Goal: Navigation & Orientation: Find specific page/section

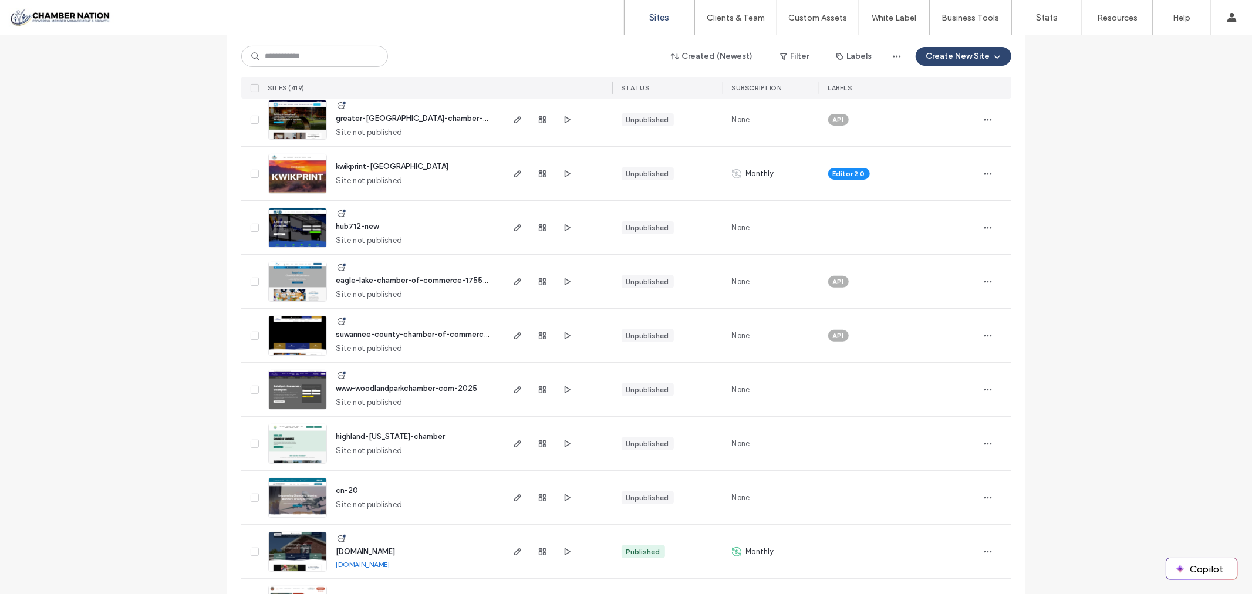
scroll to position [326, 0]
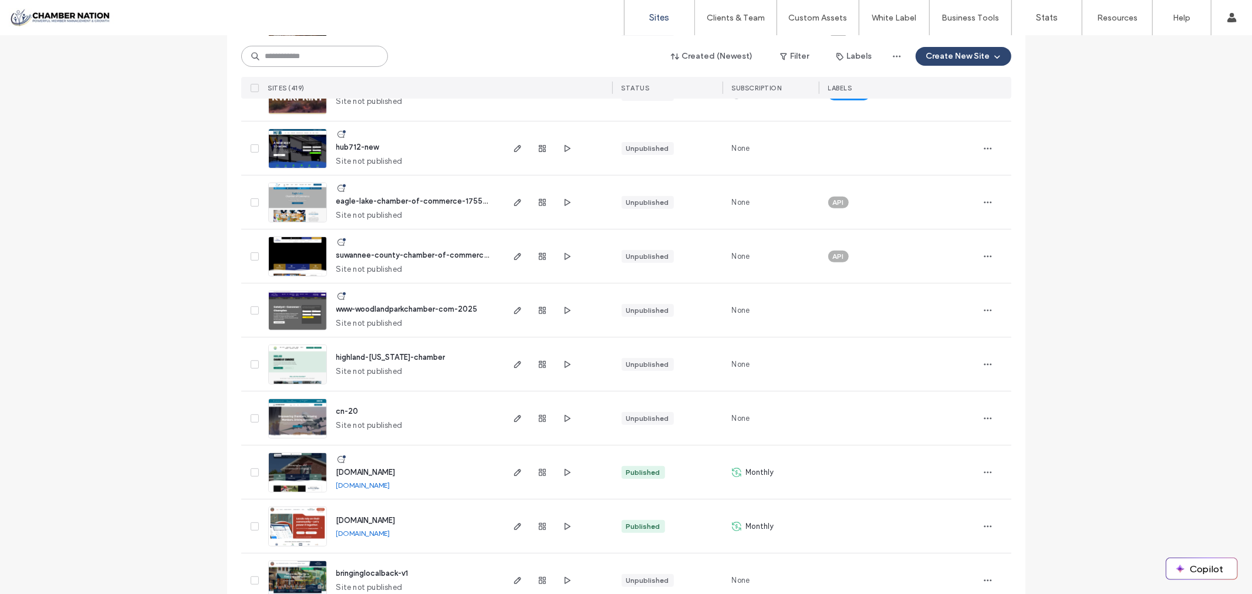
click at [296, 59] on input at bounding box center [314, 56] width 147 height 21
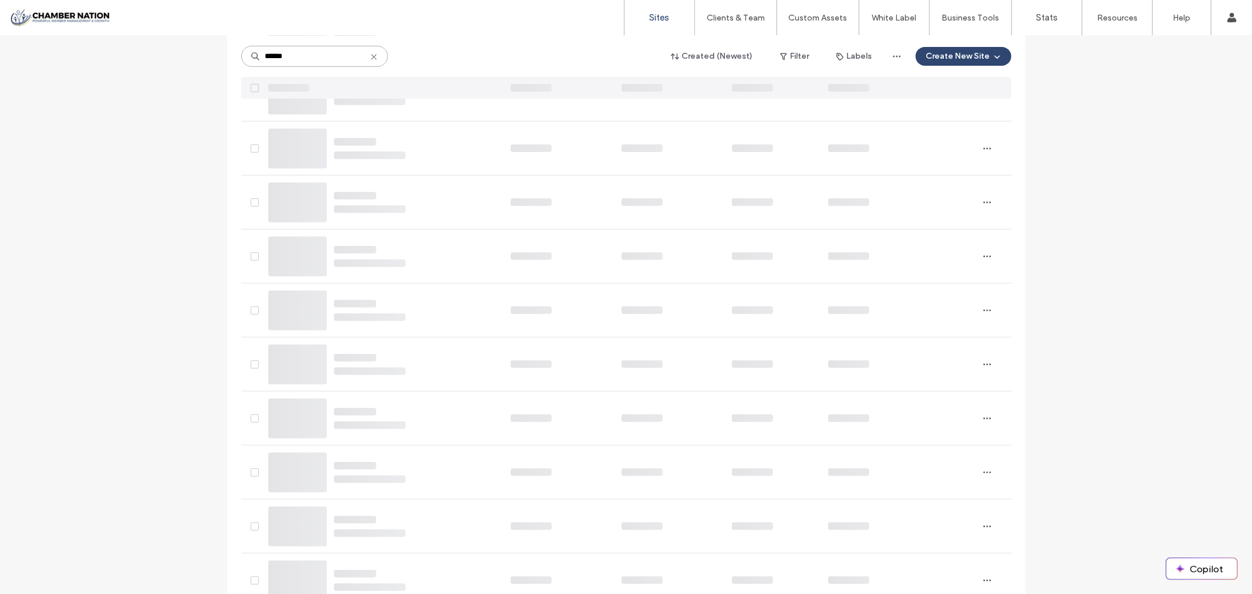
scroll to position [0, 0]
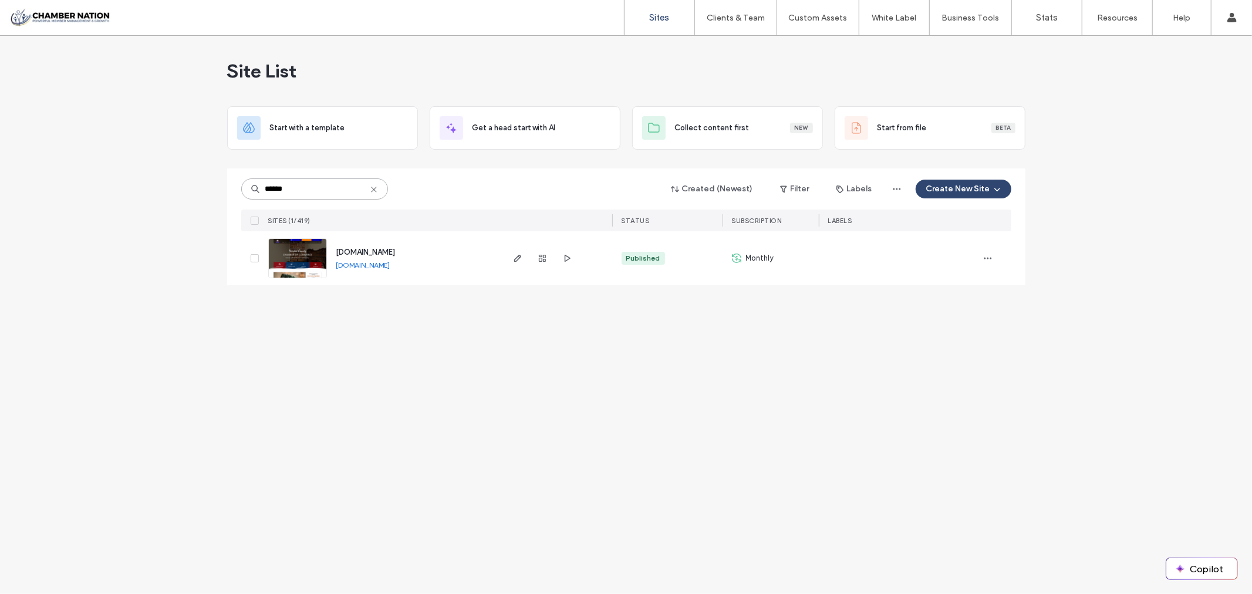
type input "******"
click at [378, 251] on span "www.hardeecc.com" at bounding box center [365, 252] width 59 height 9
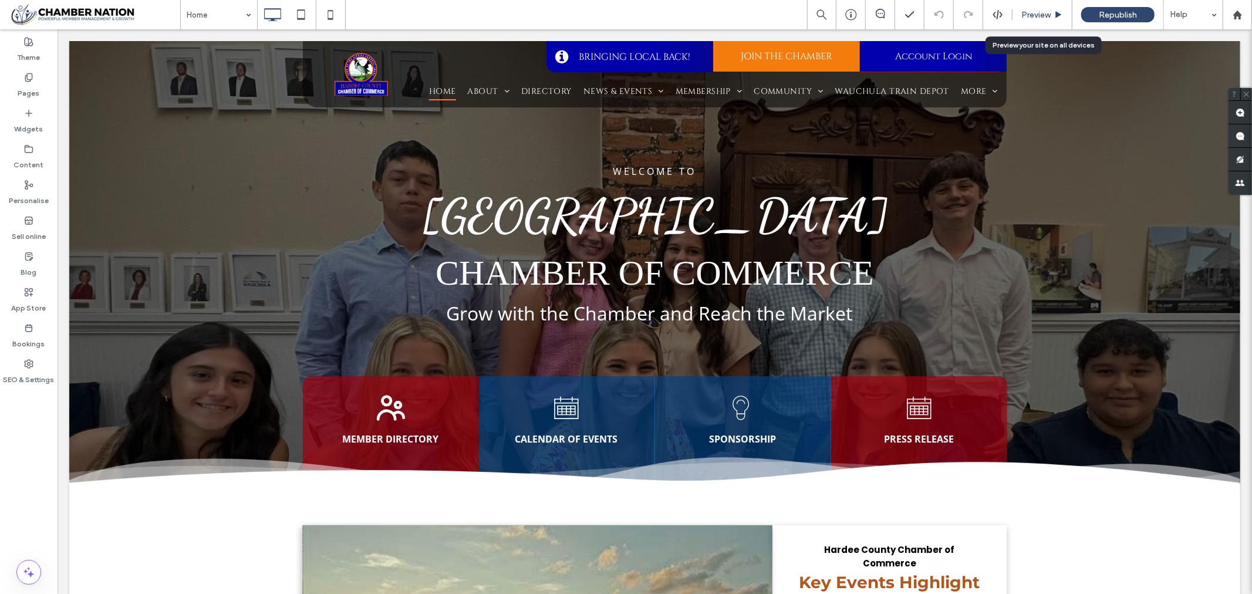
click at [1040, 13] on span "Preview" at bounding box center [1035, 15] width 29 height 10
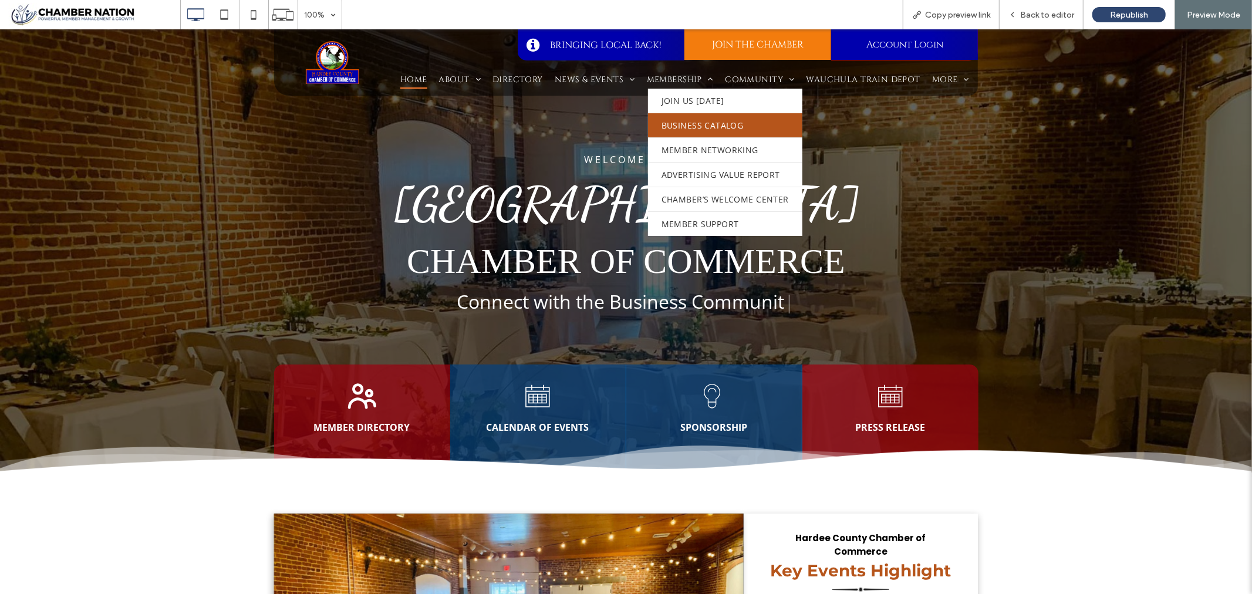
click at [695, 119] on span "Business Catalog" at bounding box center [702, 125] width 82 height 12
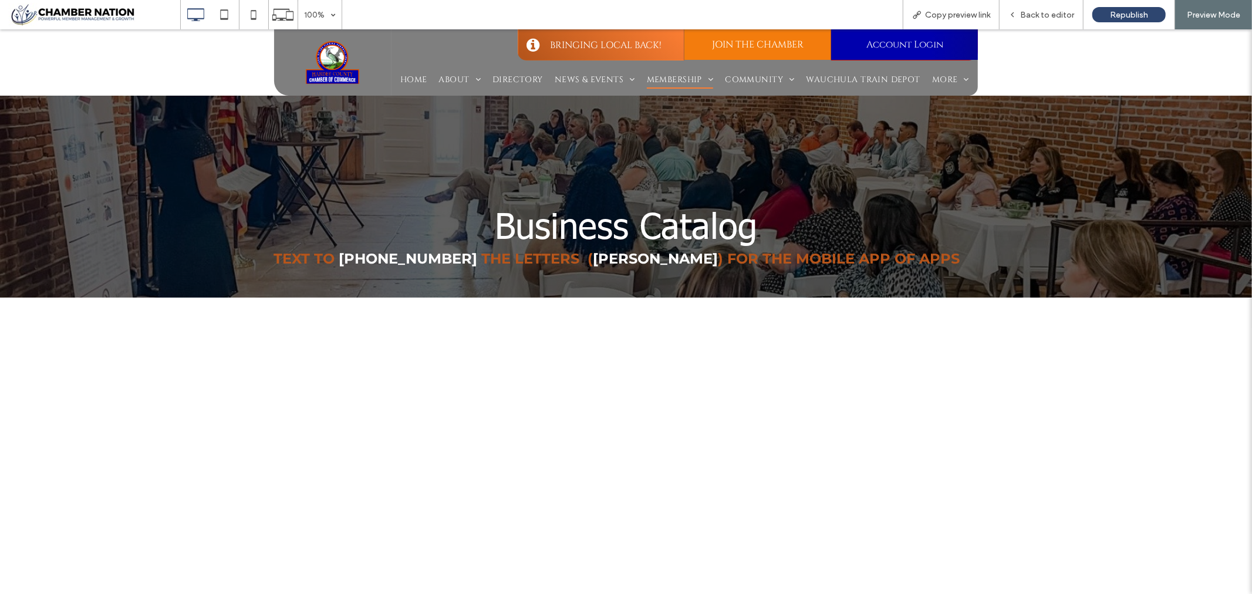
click at [603, 39] on span "BRINGING LOCAL BACK!" at bounding box center [606, 44] width 120 height 25
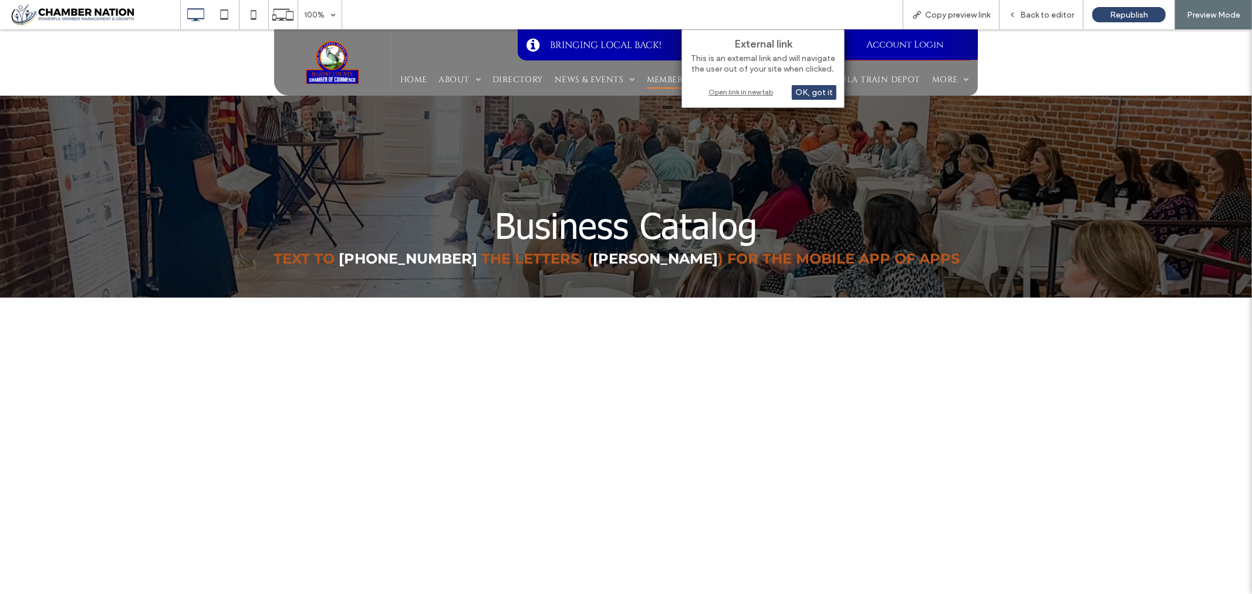
click at [736, 92] on div "Open link in new tab" at bounding box center [762, 92] width 147 height 12
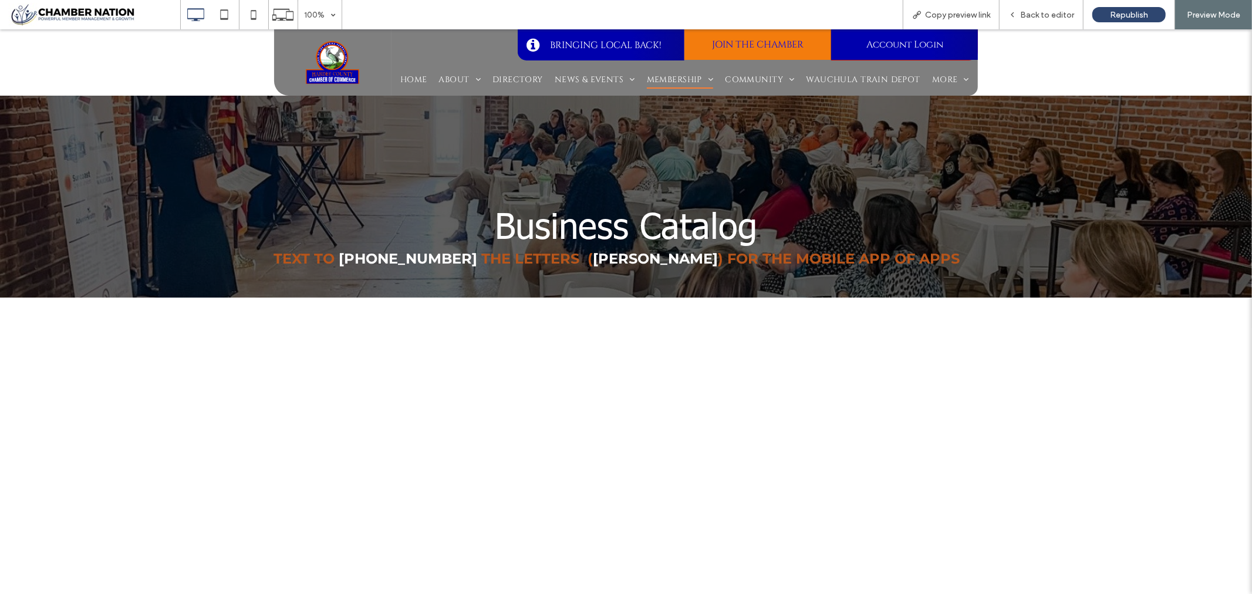
click at [753, 43] on span "JOIN THE CHAMBER" at bounding box center [758, 44] width 100 height 25
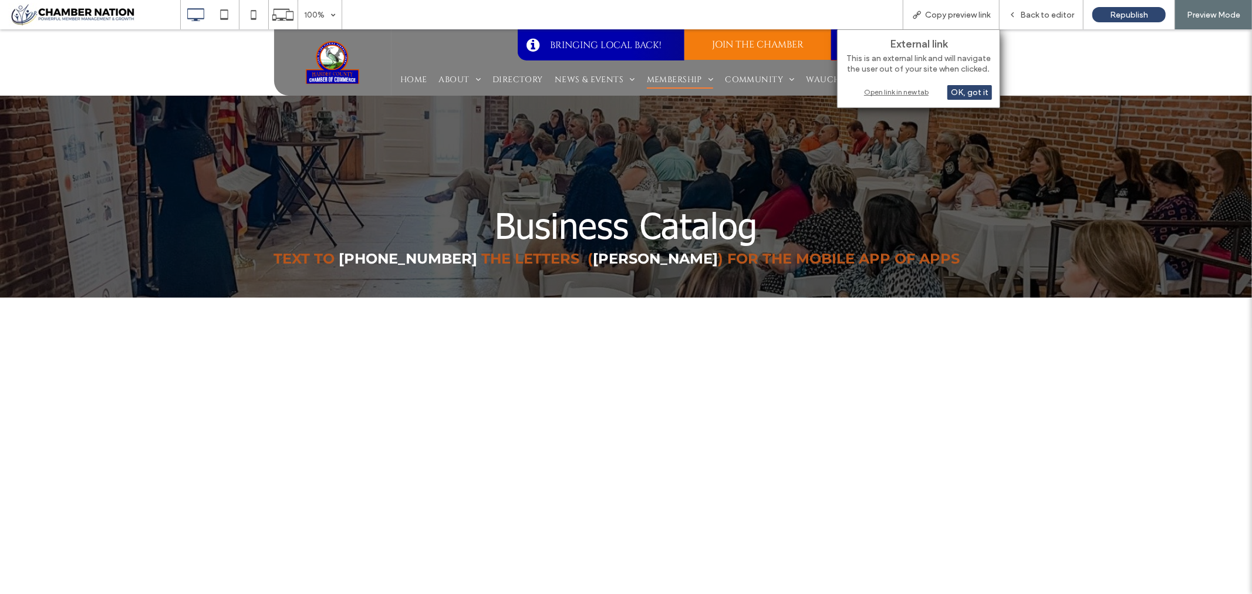
click at [887, 90] on div "Open link in new tab" at bounding box center [918, 92] width 147 height 12
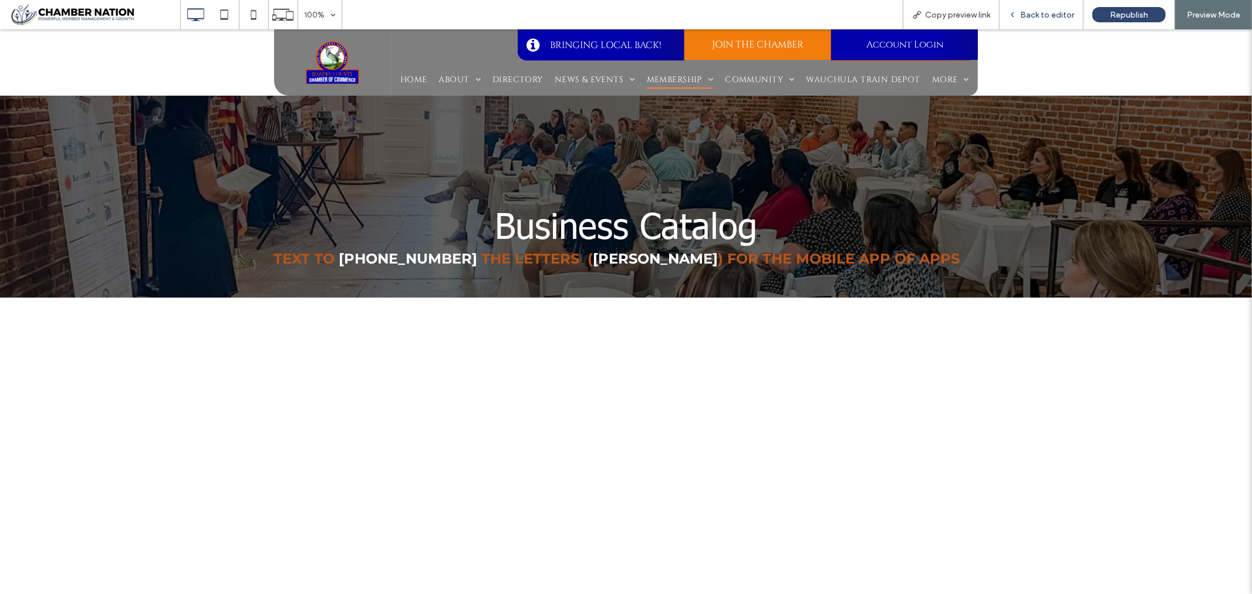
click at [1040, 14] on span "Back to editor" at bounding box center [1047, 15] width 54 height 10
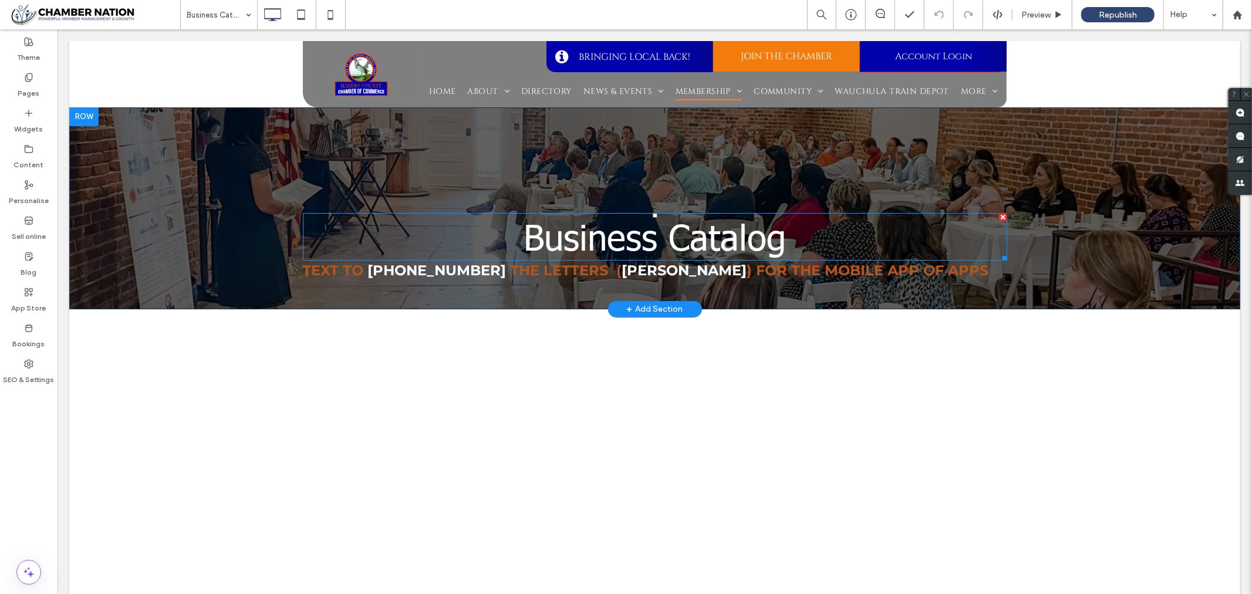
click at [758, 233] on span "Business Catalog" at bounding box center [654, 235] width 262 height 43
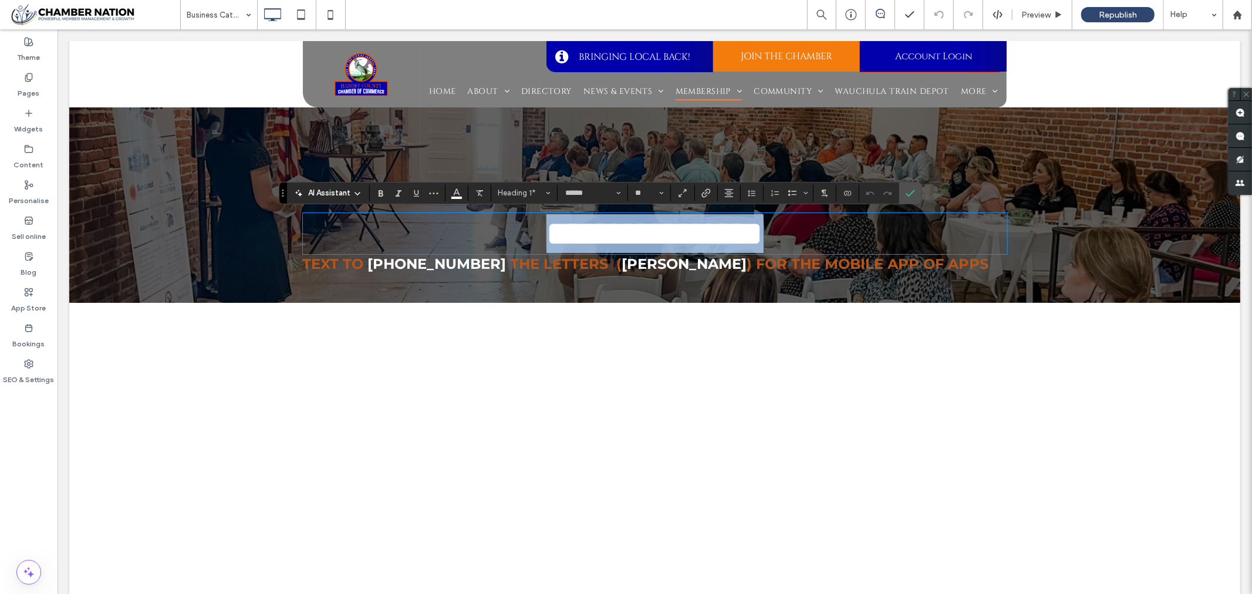
click at [783, 238] on h1 "**********" at bounding box center [654, 233] width 704 height 39
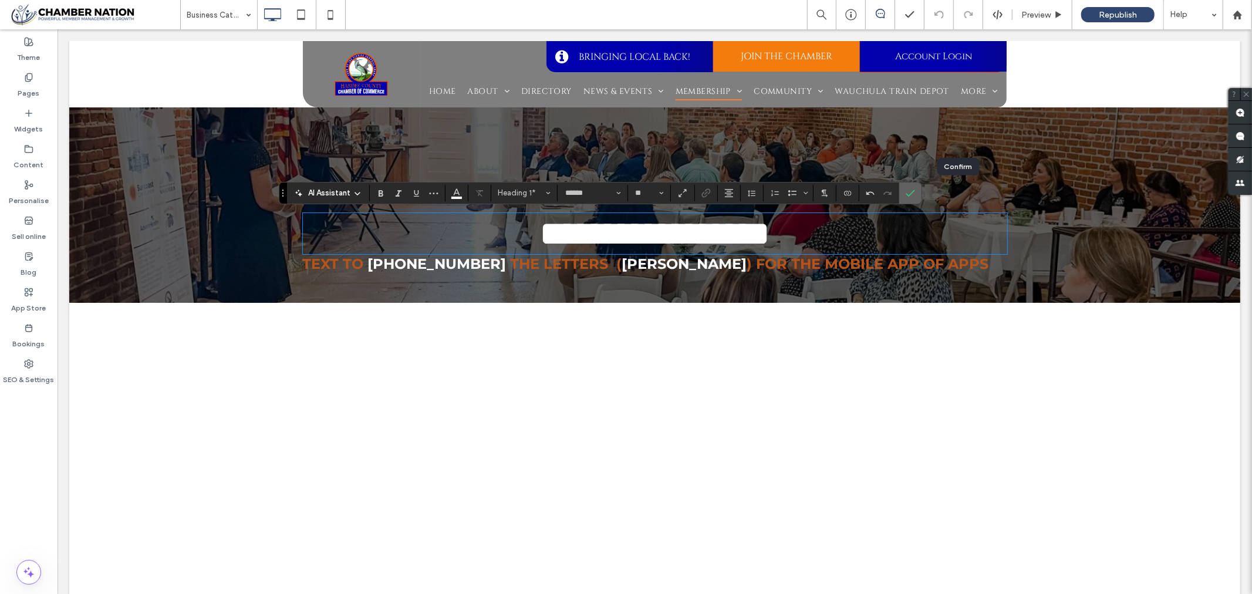
click at [919, 190] on label "Confirm" at bounding box center [910, 192] width 18 height 21
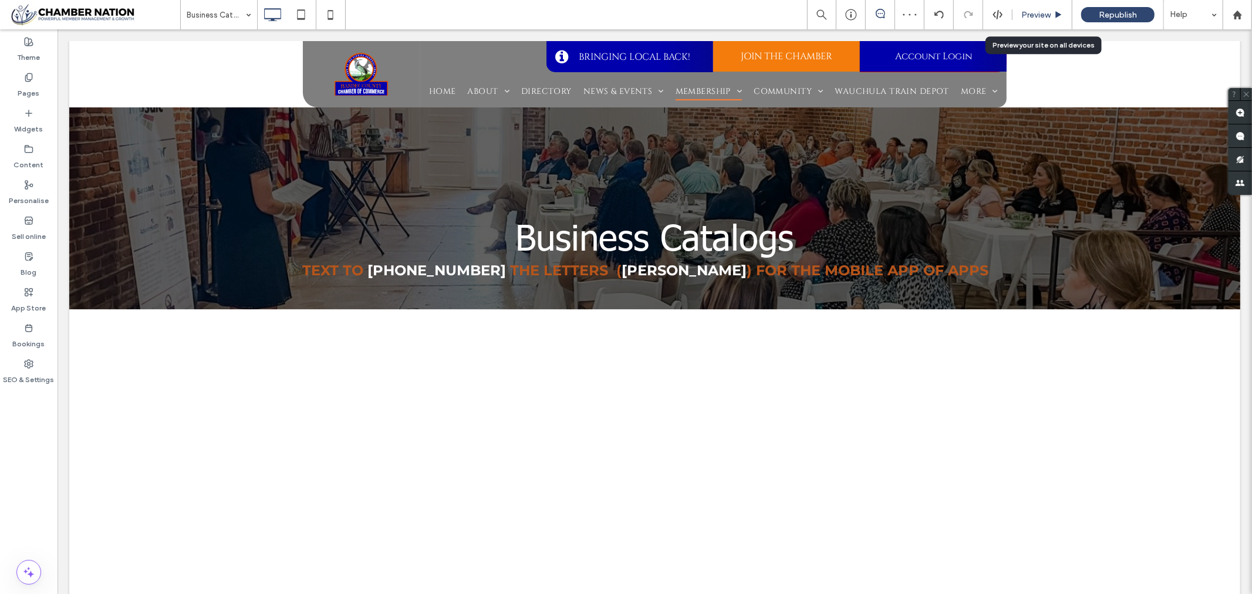
click at [1032, 11] on span "Preview" at bounding box center [1035, 15] width 29 height 10
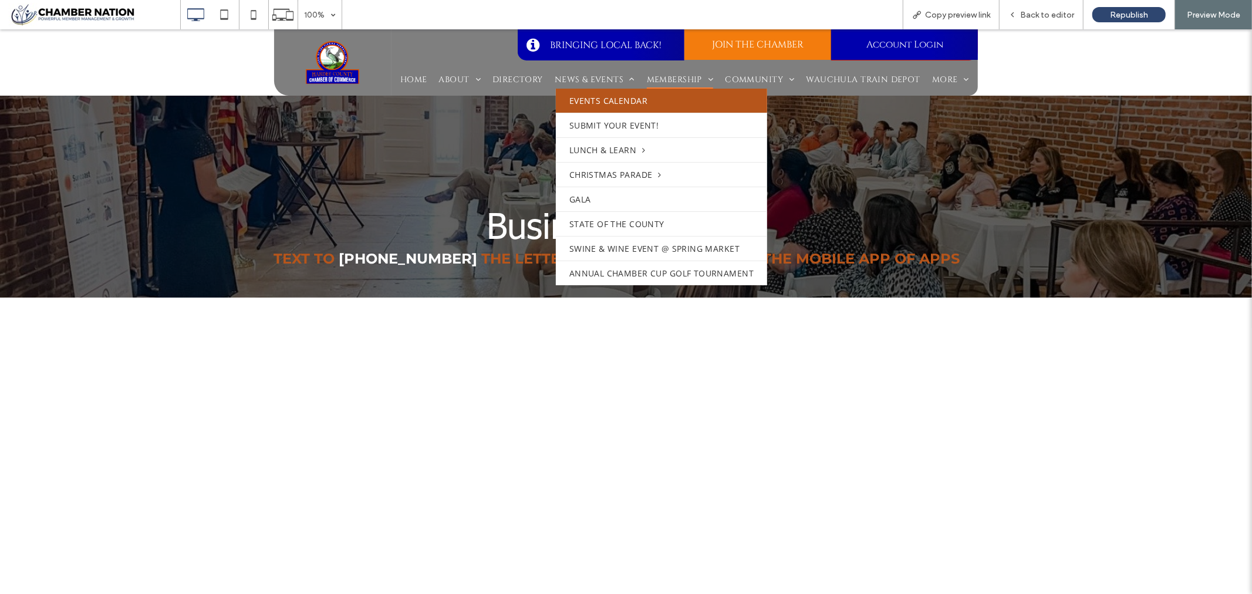
click at [589, 102] on span "Events Calendar" at bounding box center [608, 100] width 78 height 12
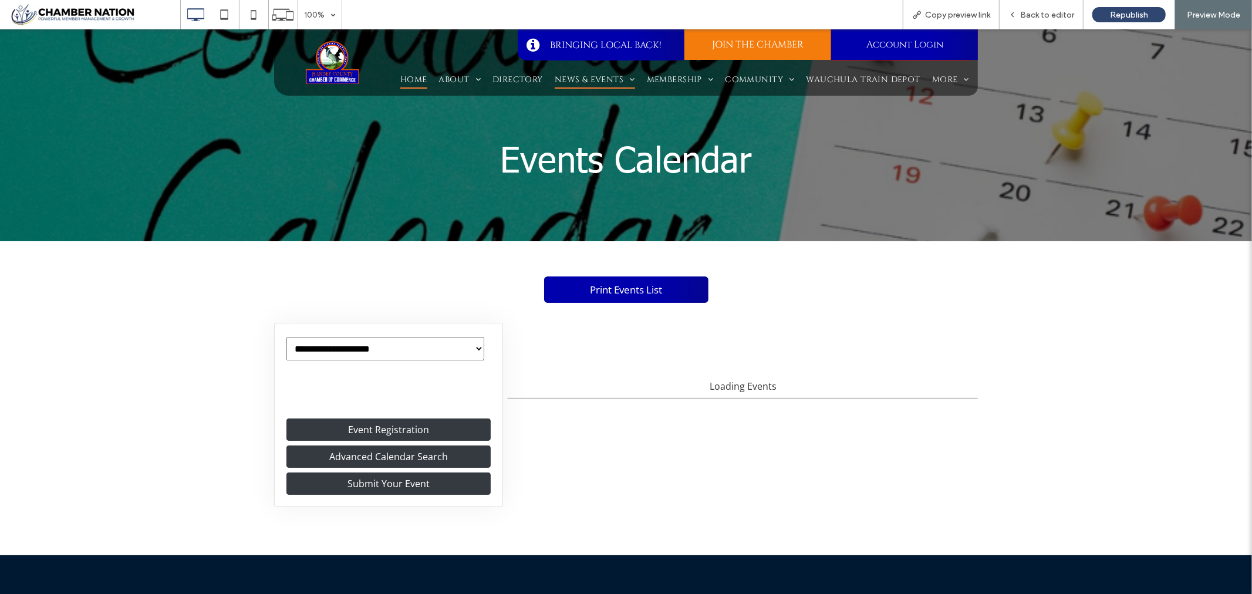
click at [413, 76] on span "Home" at bounding box center [413, 79] width 27 height 18
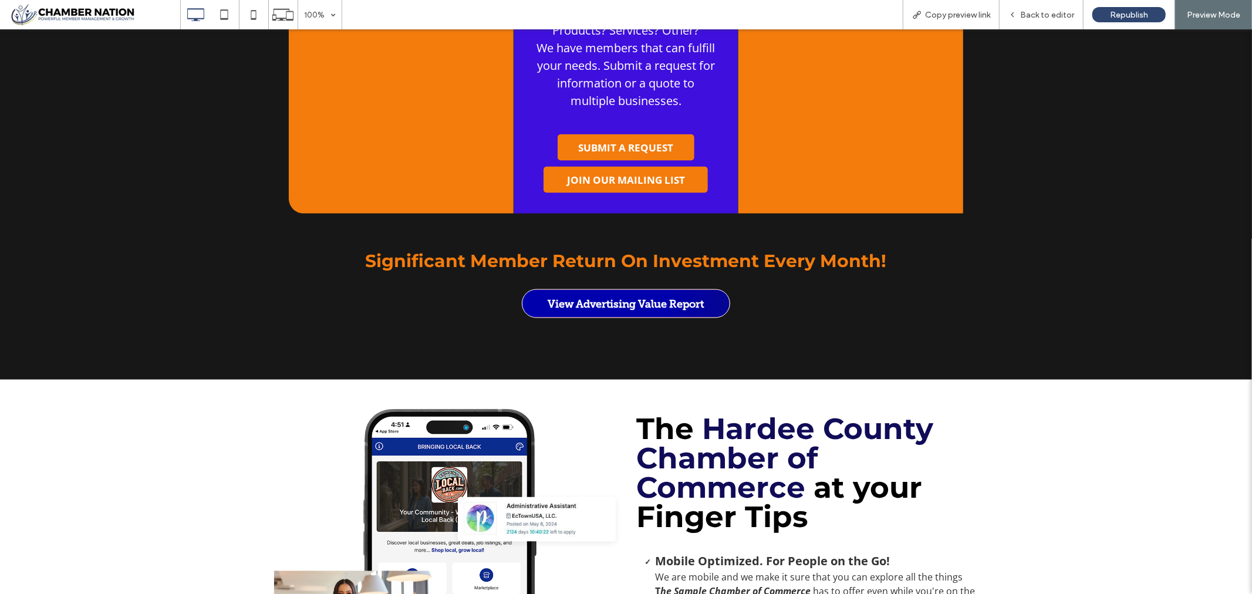
scroll to position [1634, 0]
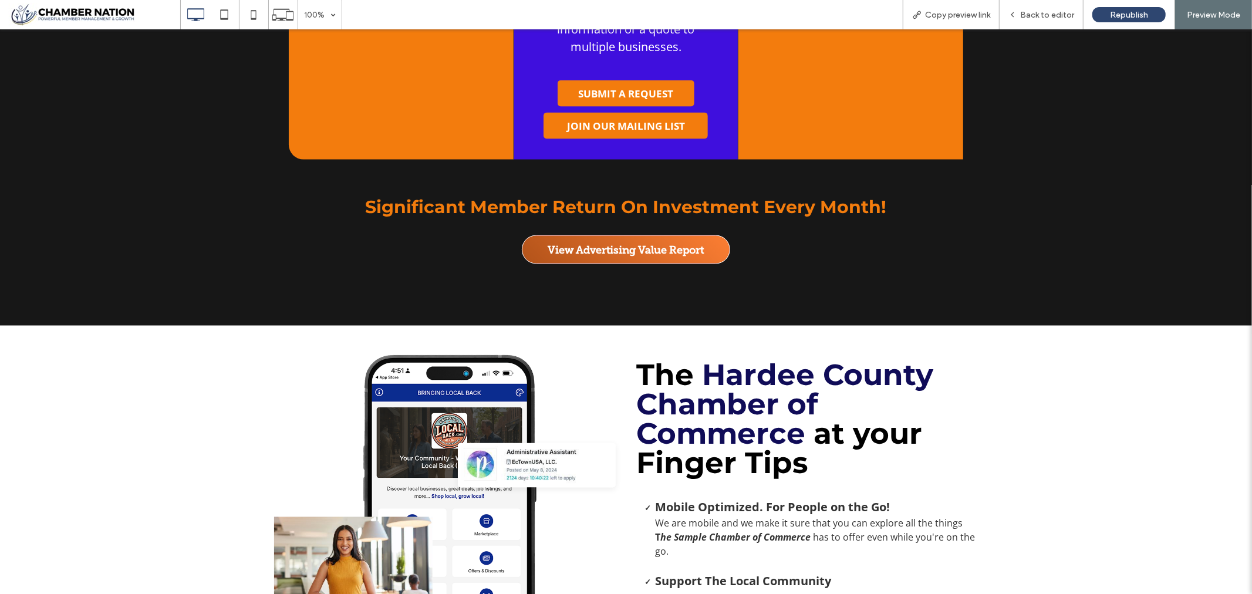
click at [588, 246] on span "View Advertising Value Report" at bounding box center [625, 249] width 156 height 25
click at [679, 252] on span "View Advertising Value Report" at bounding box center [625, 249] width 156 height 25
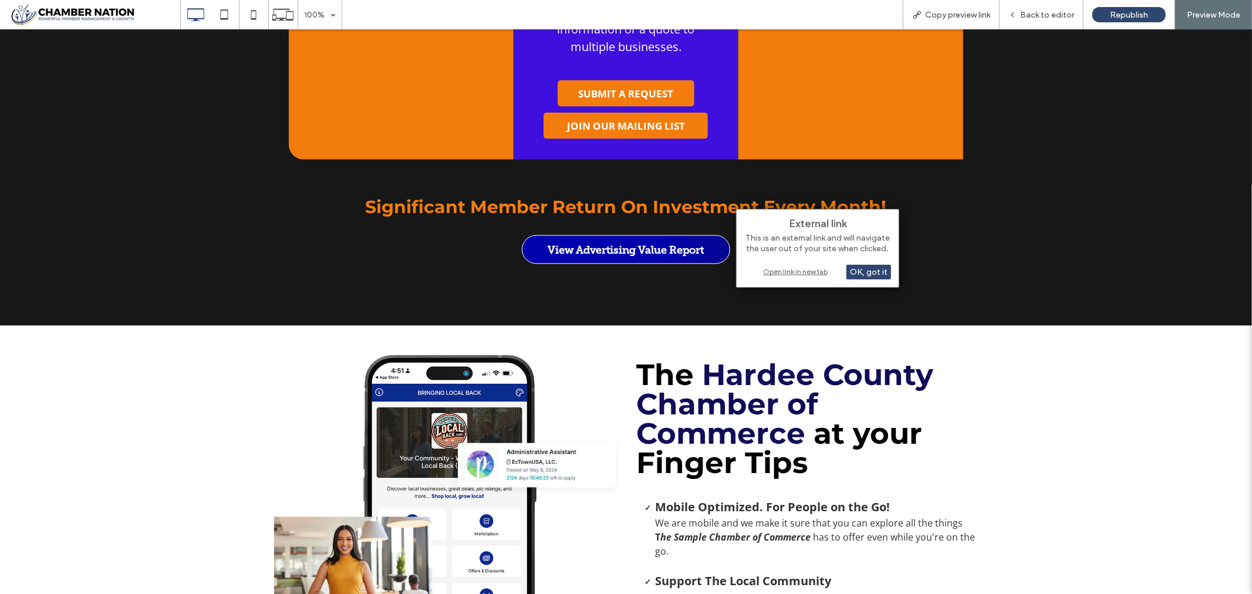
click at [795, 272] on div "Open link in new tab" at bounding box center [817, 271] width 147 height 12
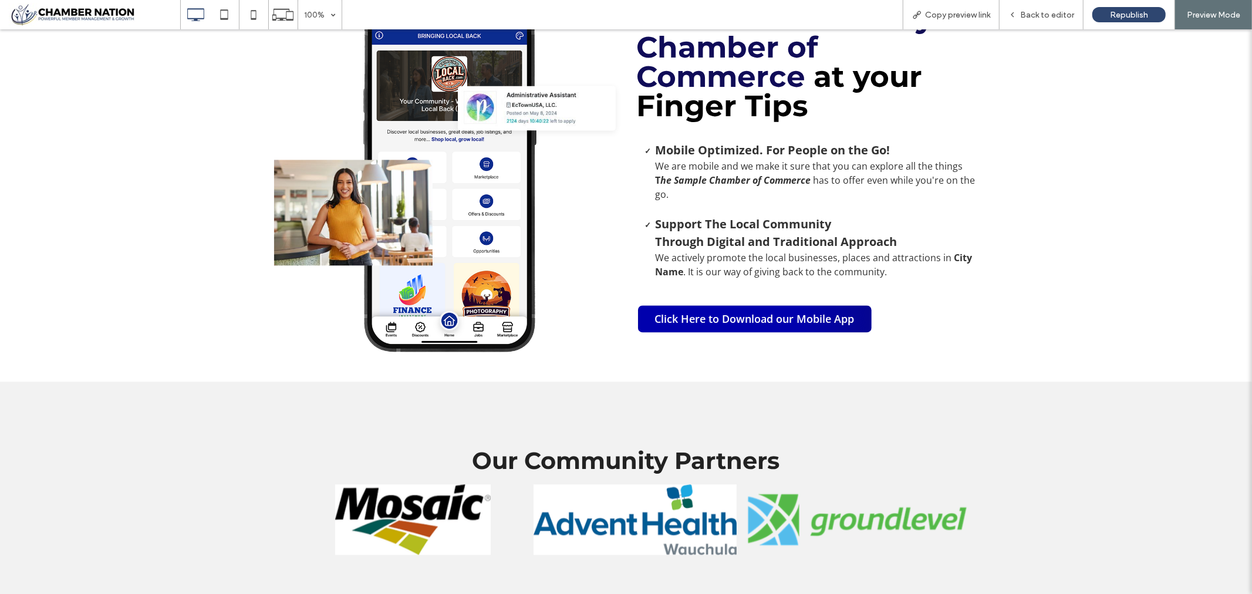
scroll to position [2025, 0]
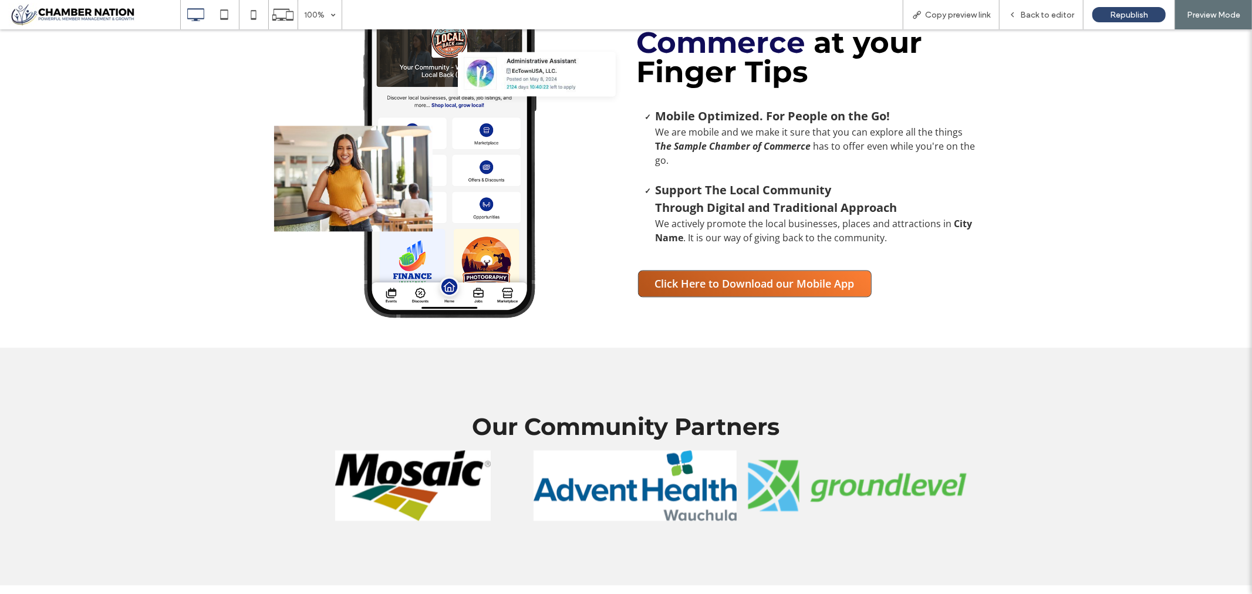
click at [736, 282] on span "Click Here to Download our Mobile App" at bounding box center [755, 283] width 208 height 26
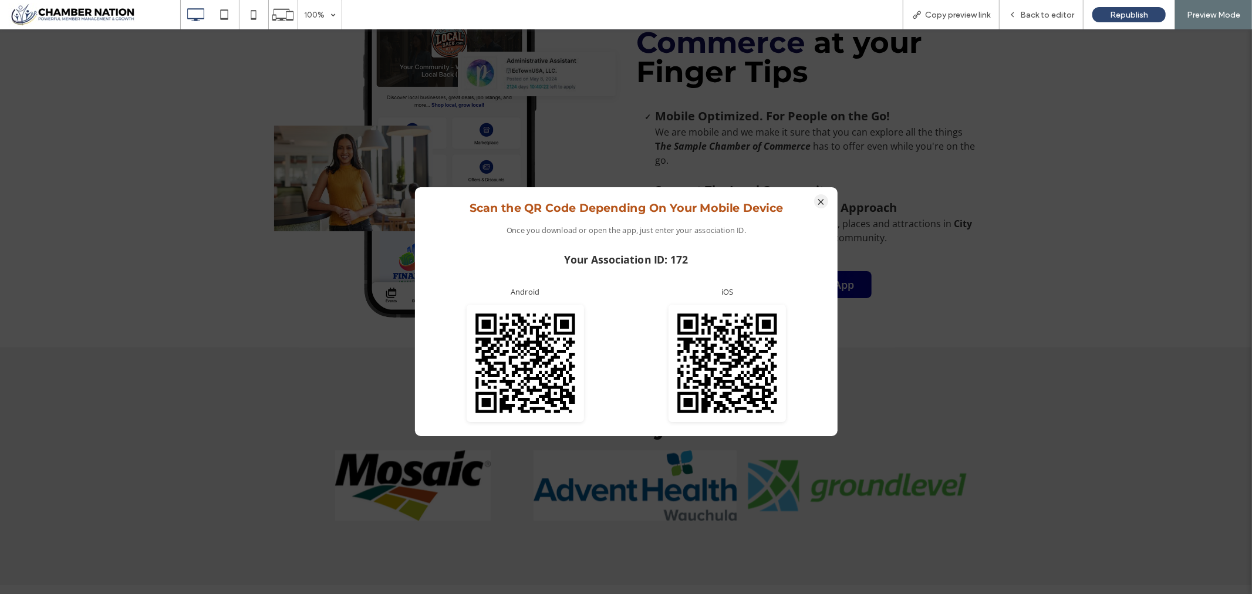
click at [822, 200] on button "×" at bounding box center [821, 201] width 14 height 14
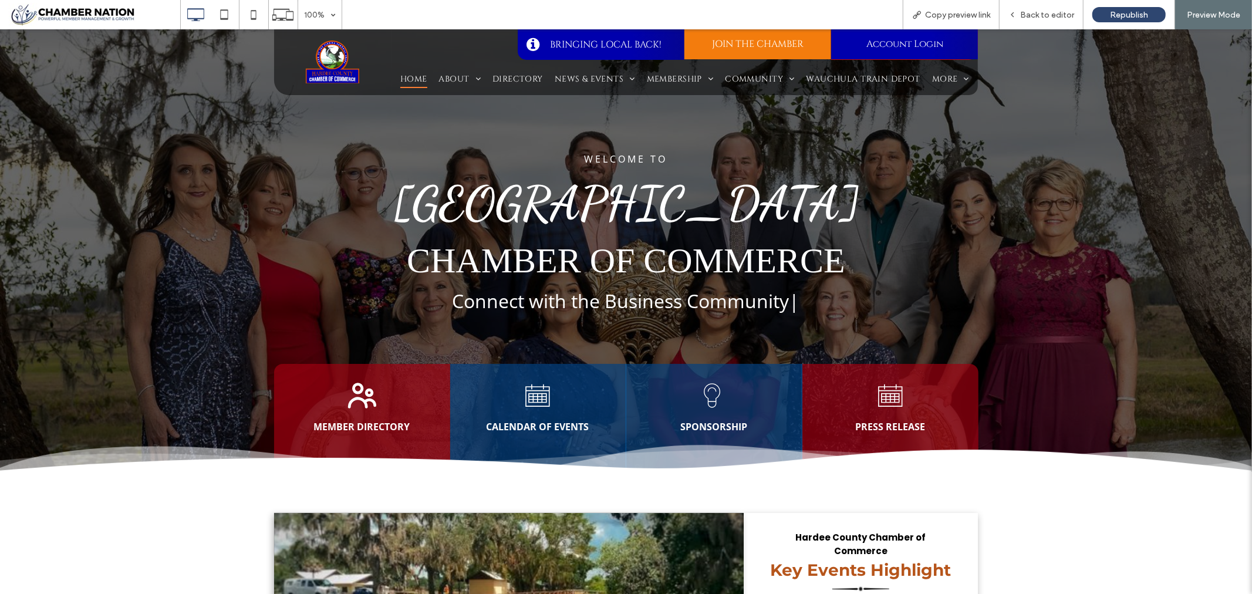
scroll to position [0, 0]
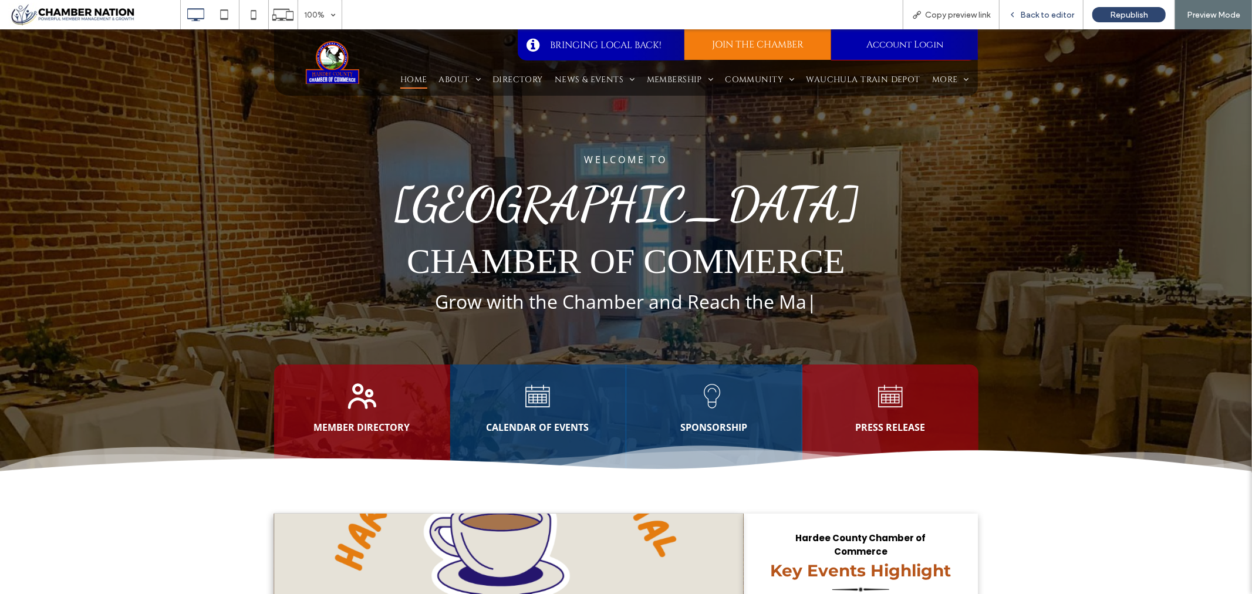
click at [1054, 14] on span "Back to editor" at bounding box center [1047, 15] width 54 height 10
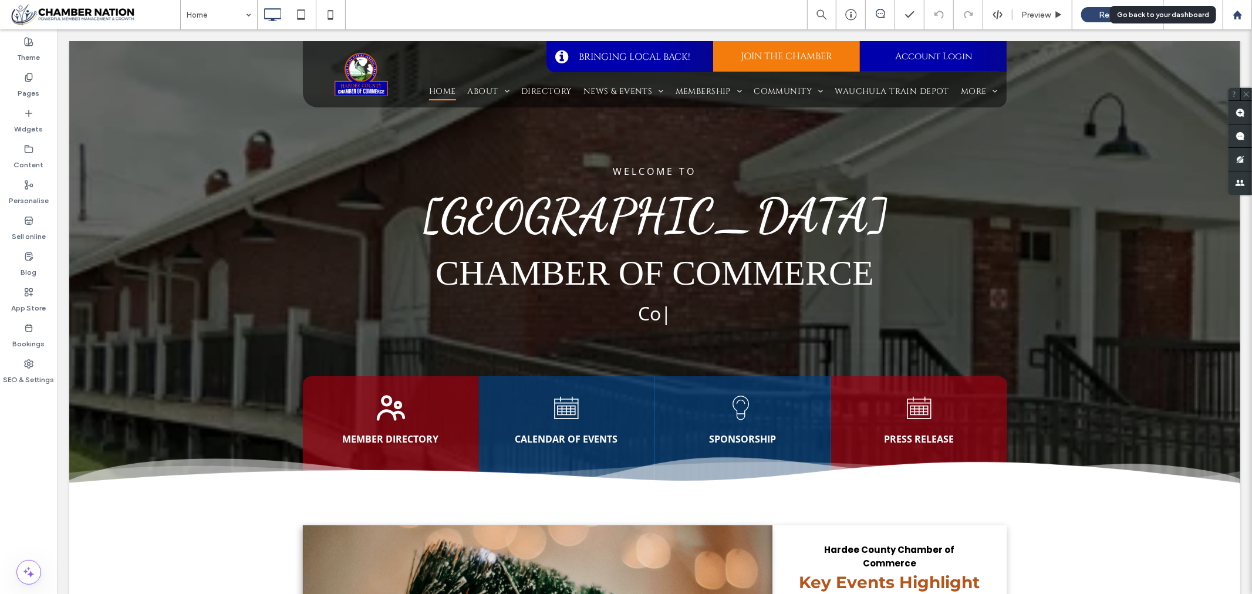
click at [1240, 13] on icon at bounding box center [1237, 15] width 10 height 10
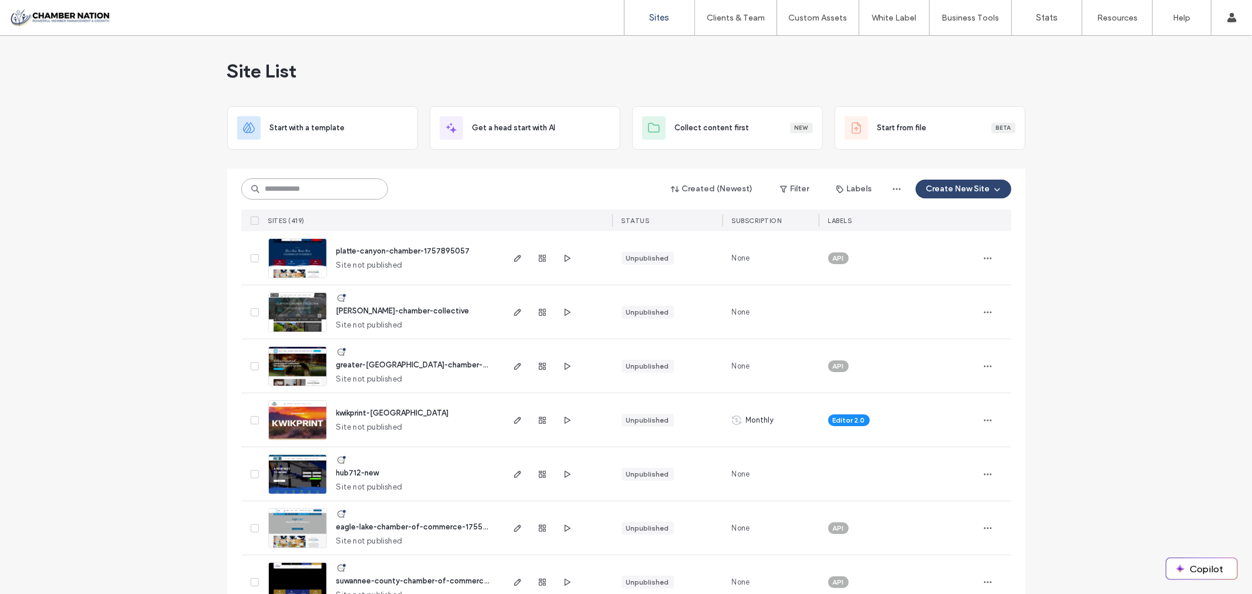
click at [370, 188] on input at bounding box center [314, 188] width 147 height 21
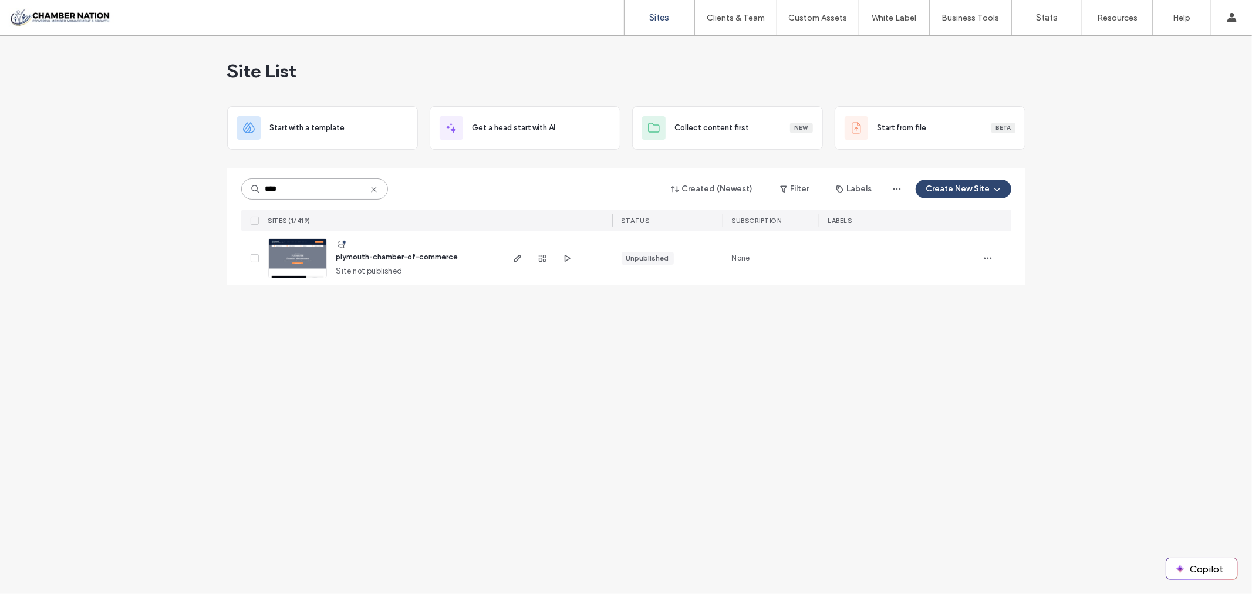
type input "****"
click at [412, 259] on span "plymouth-chamber-of-commerce" at bounding box center [397, 256] width 122 height 9
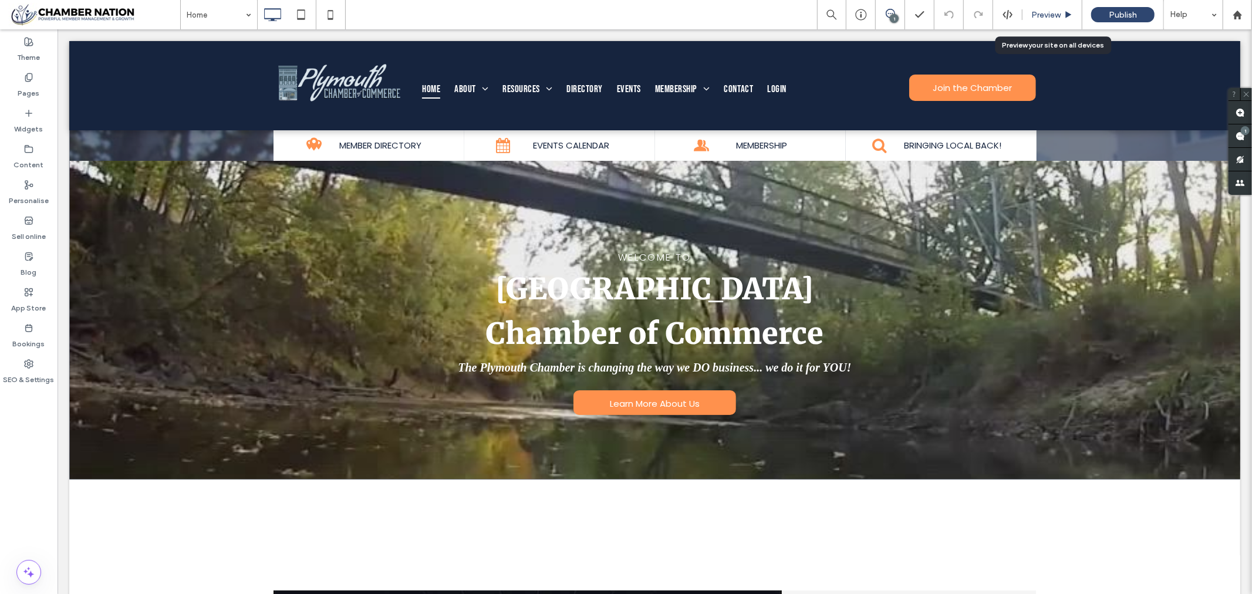
click at [1037, 14] on span "Preview" at bounding box center [1045, 15] width 29 height 10
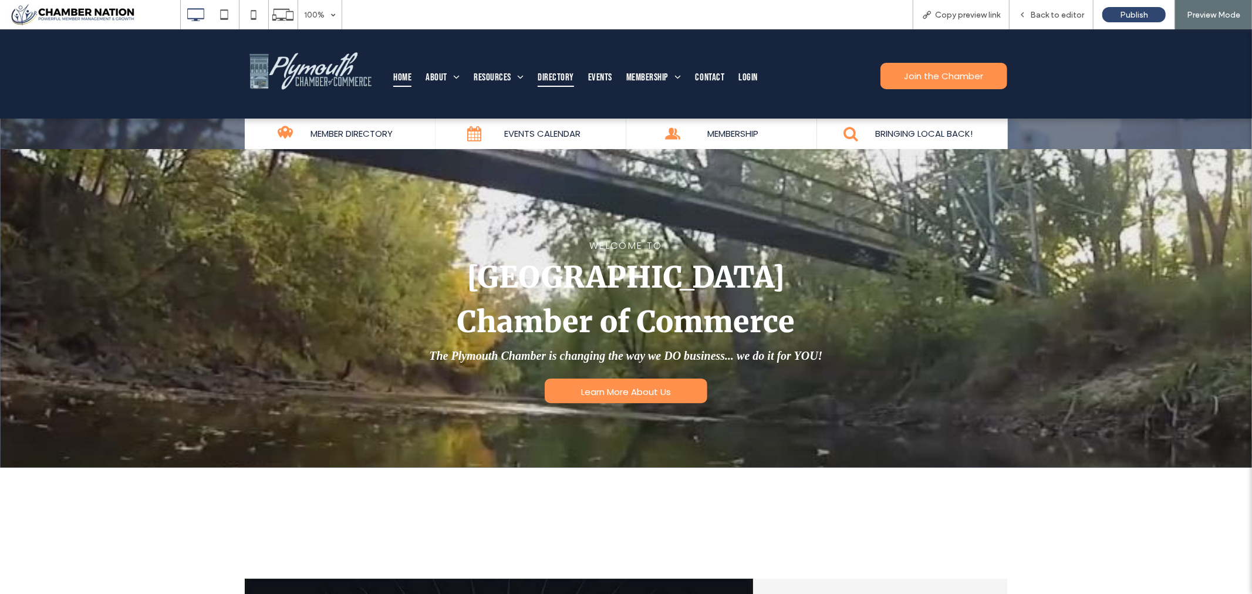
click at [556, 73] on span "Directory" at bounding box center [555, 77] width 36 height 18
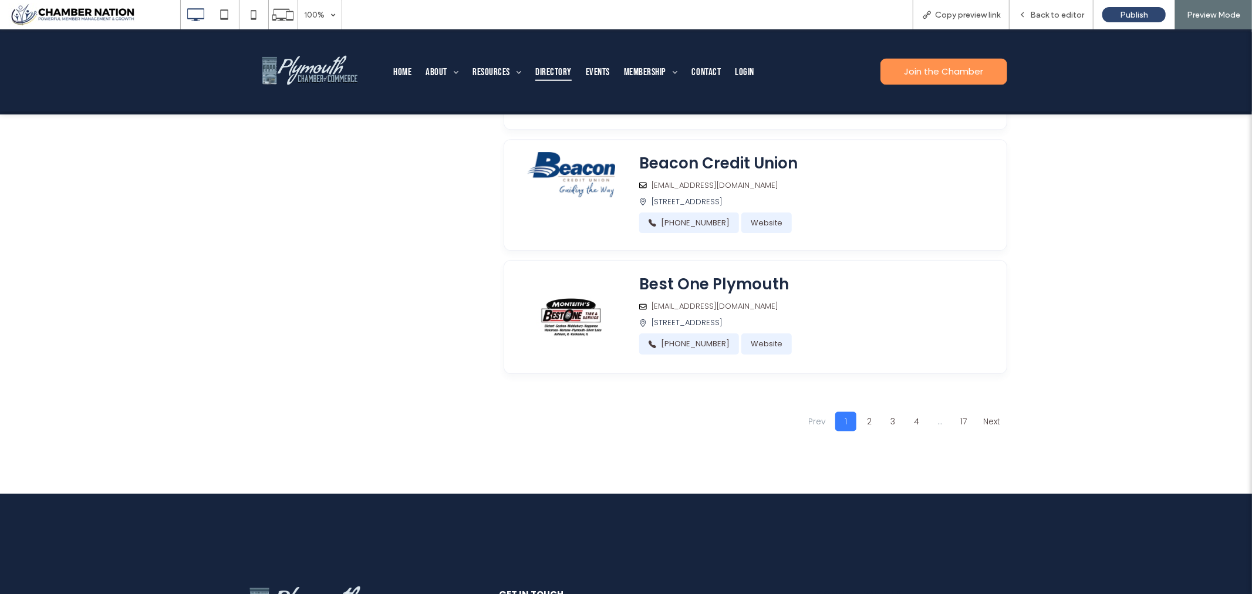
scroll to position [1434, 0]
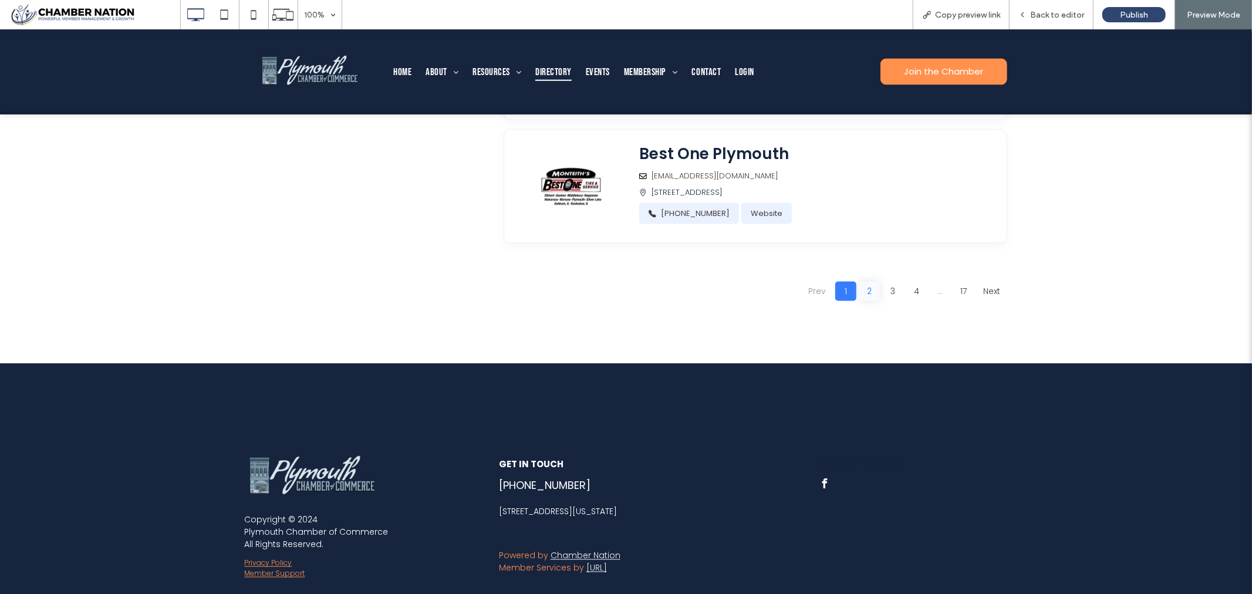
click at [867, 300] on link "2" at bounding box center [868, 290] width 21 height 19
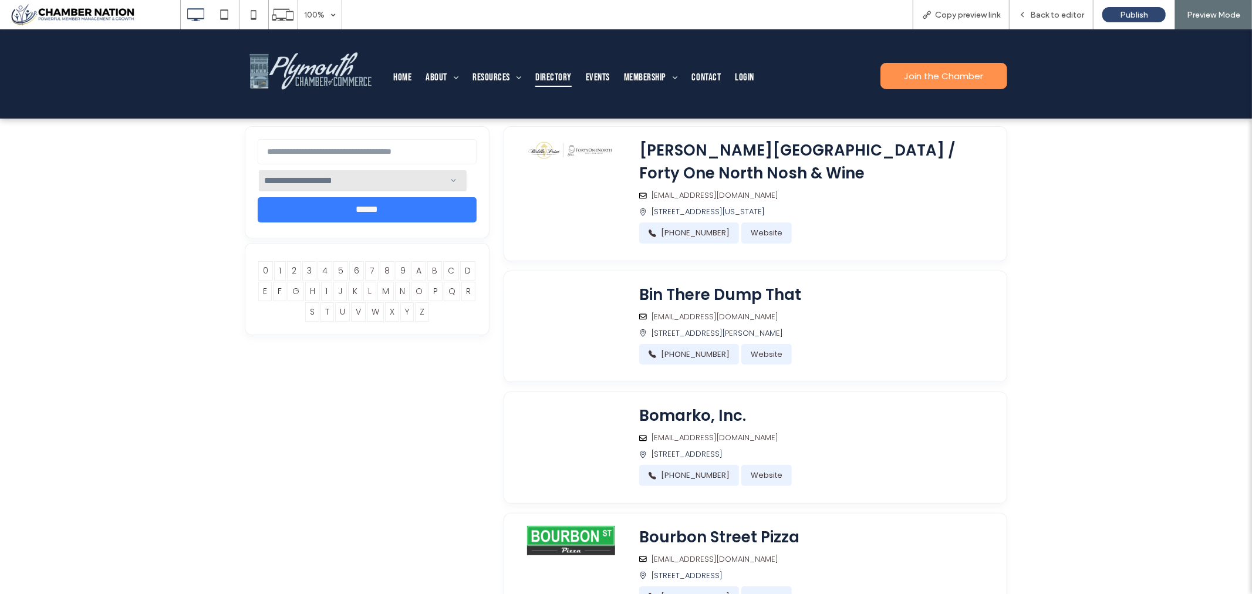
scroll to position [0, 0]
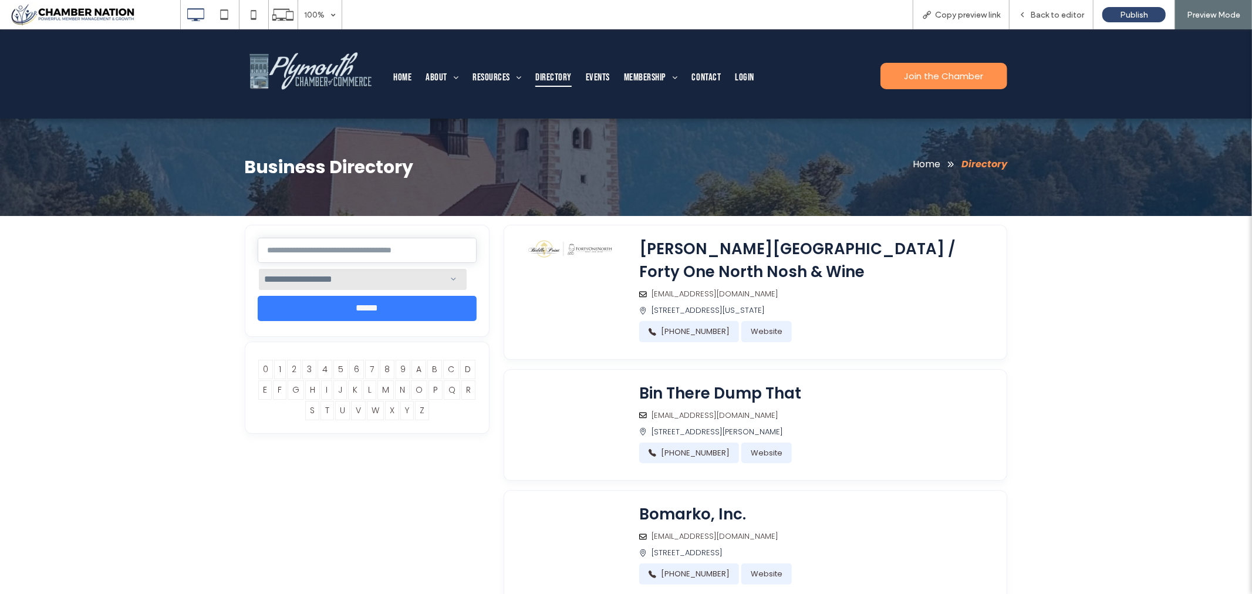
click at [345, 256] on input "textfield" at bounding box center [367, 249] width 219 height 25
type input "*******"
click at [258, 295] on input "******" at bounding box center [367, 308] width 219 height 26
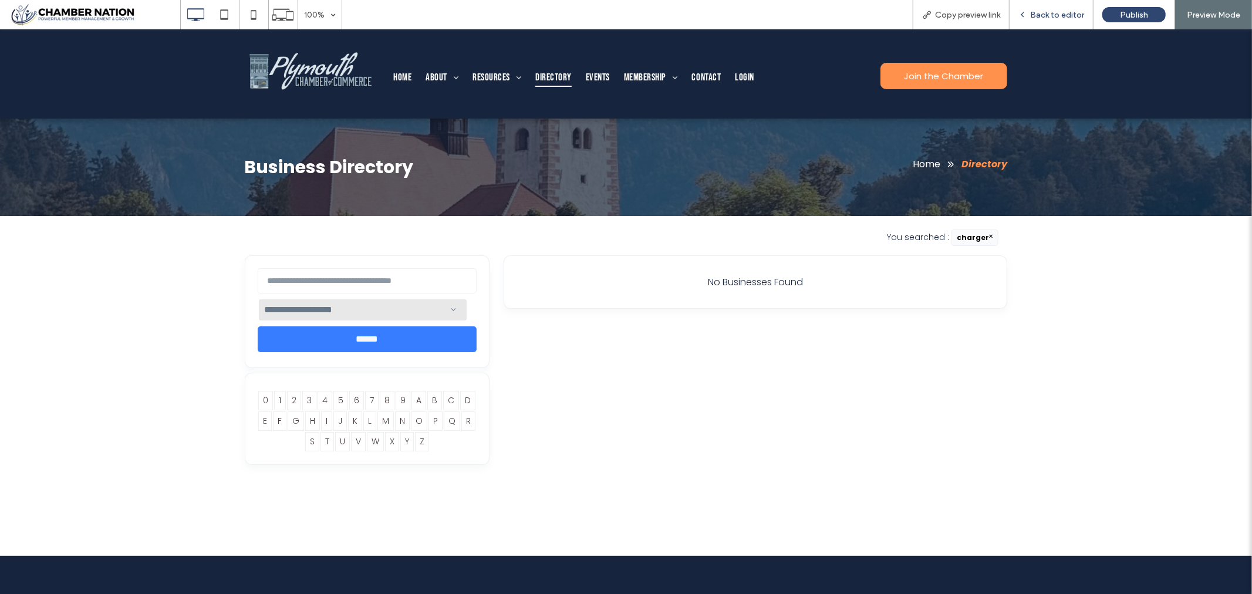
click at [1059, 14] on span "Back to editor" at bounding box center [1057, 15] width 54 height 10
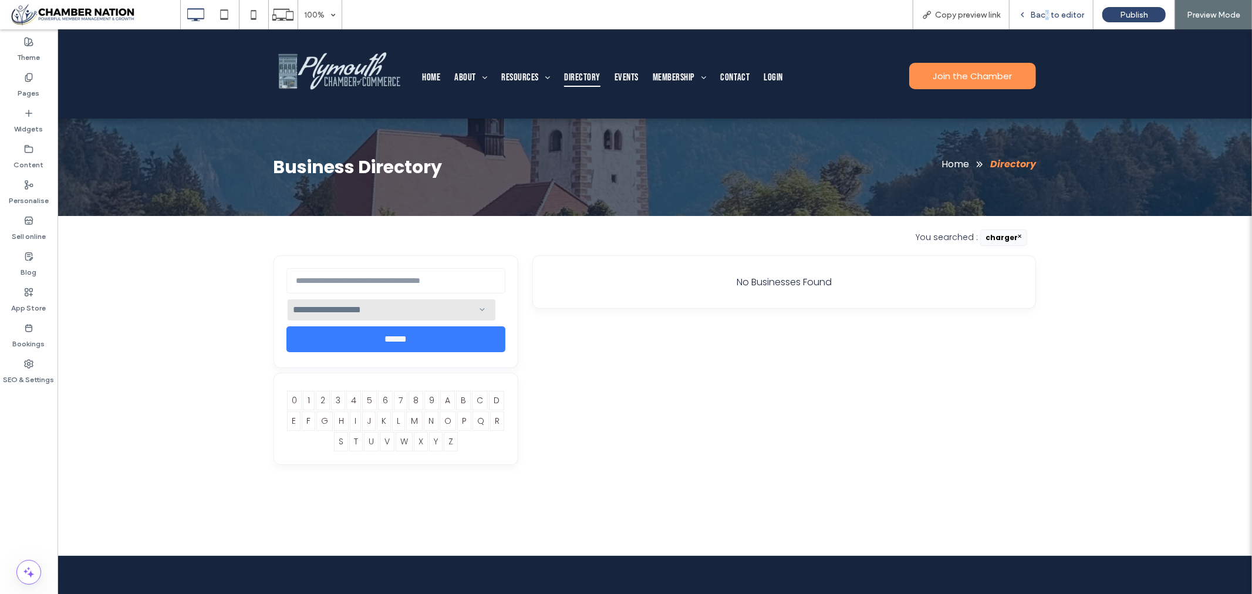
click at [1049, 13] on span "Back to editor" at bounding box center [1057, 15] width 54 height 10
click at [1025, 14] on icon at bounding box center [1022, 15] width 8 height 8
click at [25, 84] on label "Pages" at bounding box center [29, 90] width 22 height 16
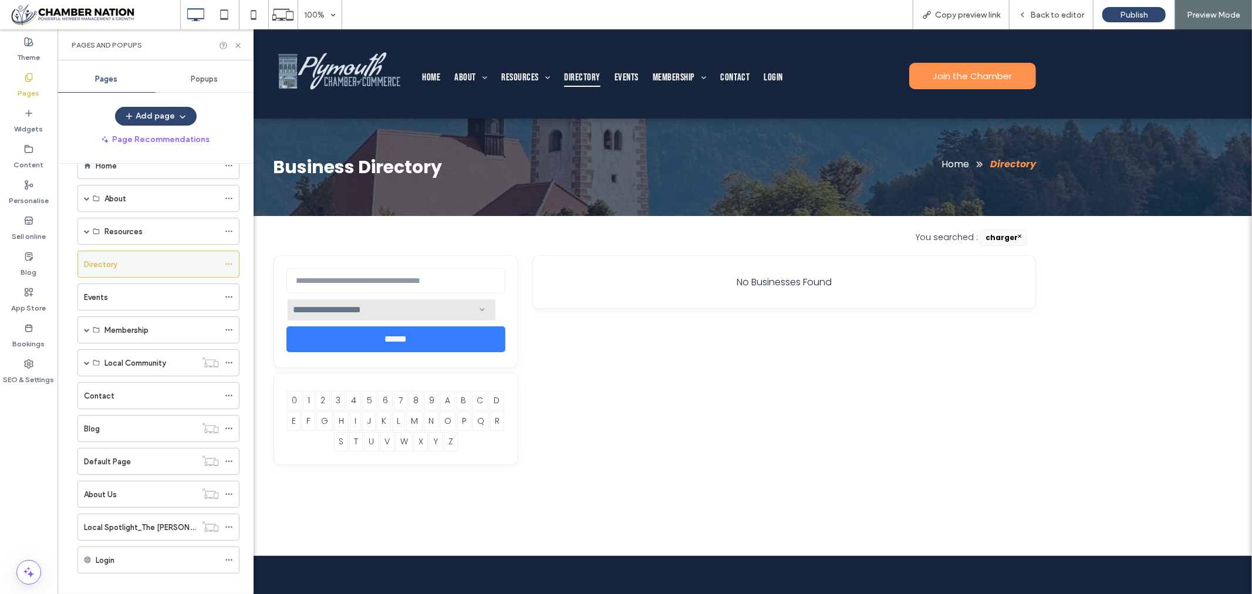
scroll to position [48, 0]
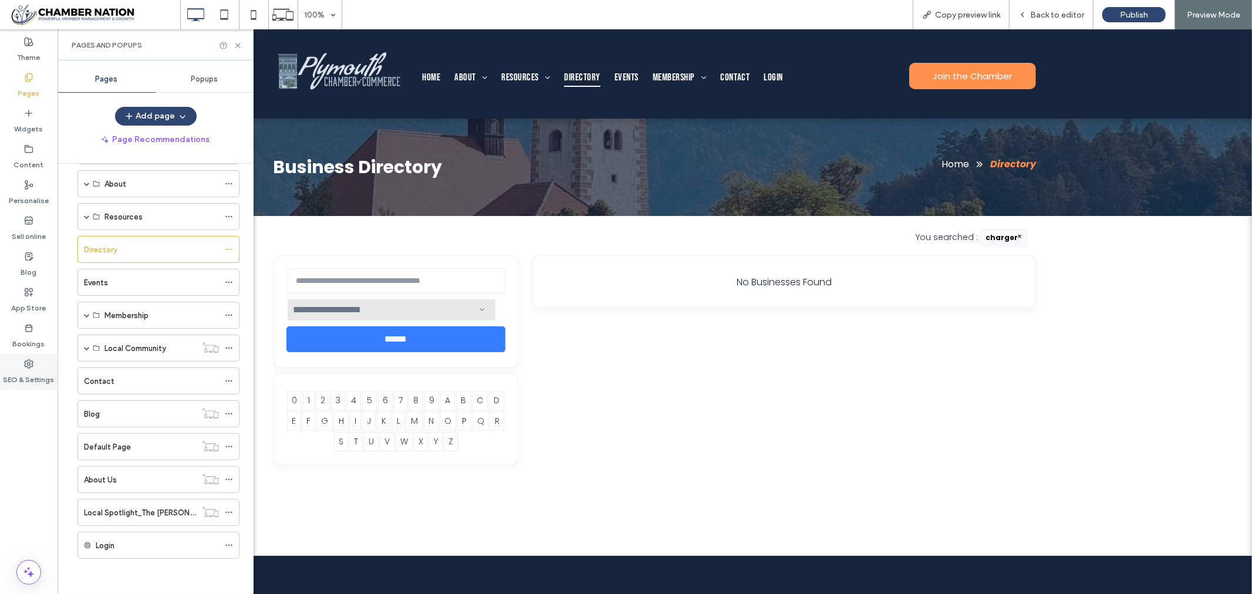
click at [25, 365] on icon at bounding box center [28, 363] width 9 height 9
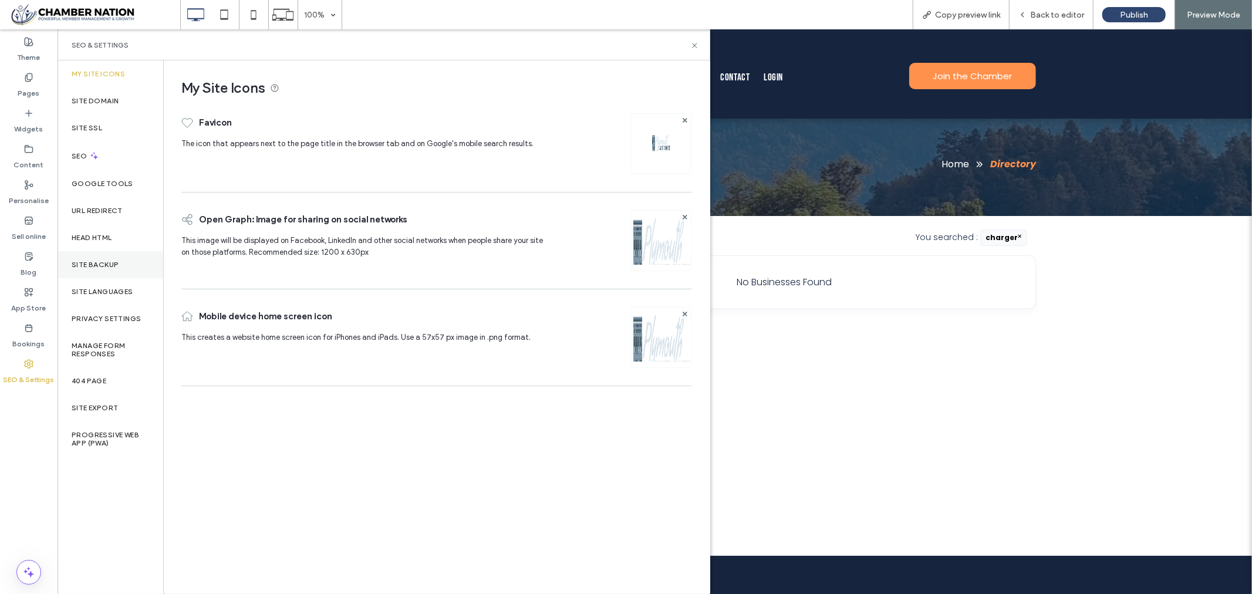
click at [97, 259] on div "Site backup" at bounding box center [111, 264] width 106 height 27
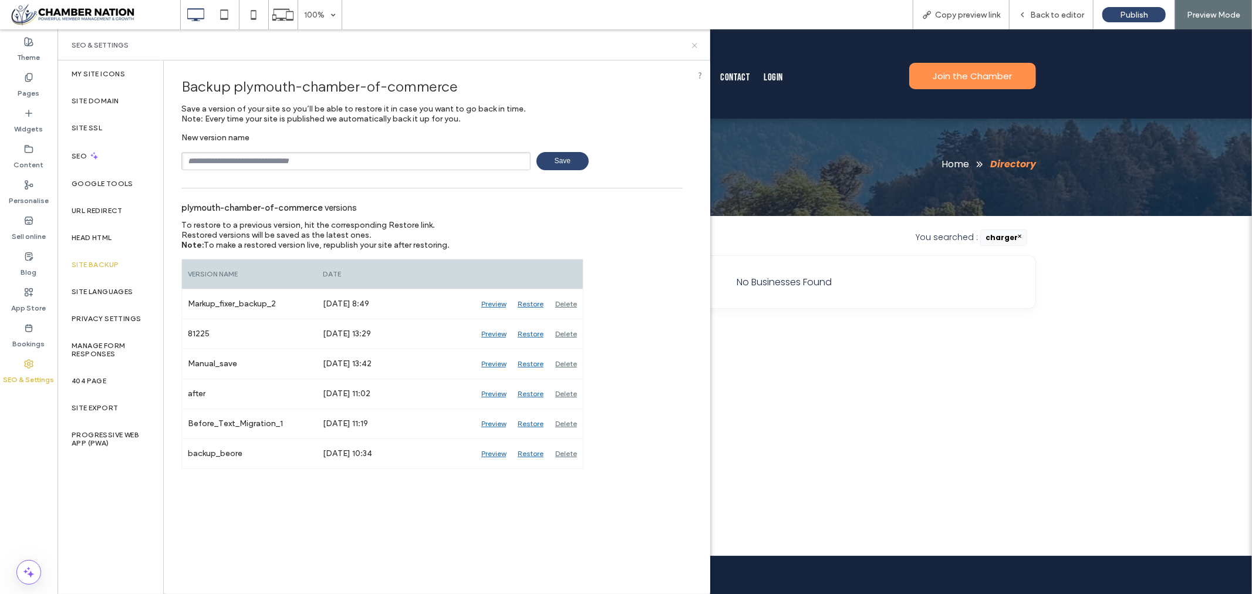
click at [694, 45] on icon at bounding box center [694, 45] width 9 height 9
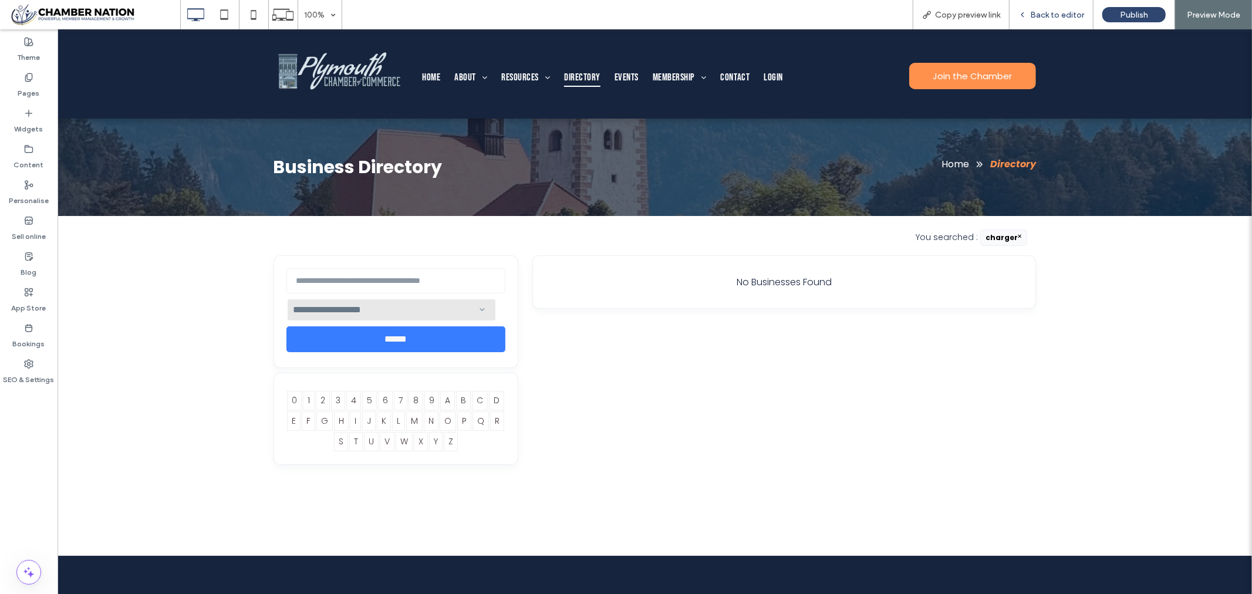
click at [1071, 15] on span "Back to editor" at bounding box center [1057, 15] width 54 height 10
click at [1052, 15] on span "Back to editor" at bounding box center [1057, 15] width 54 height 10
click at [1055, 11] on span "Back to editor" at bounding box center [1057, 15] width 54 height 10
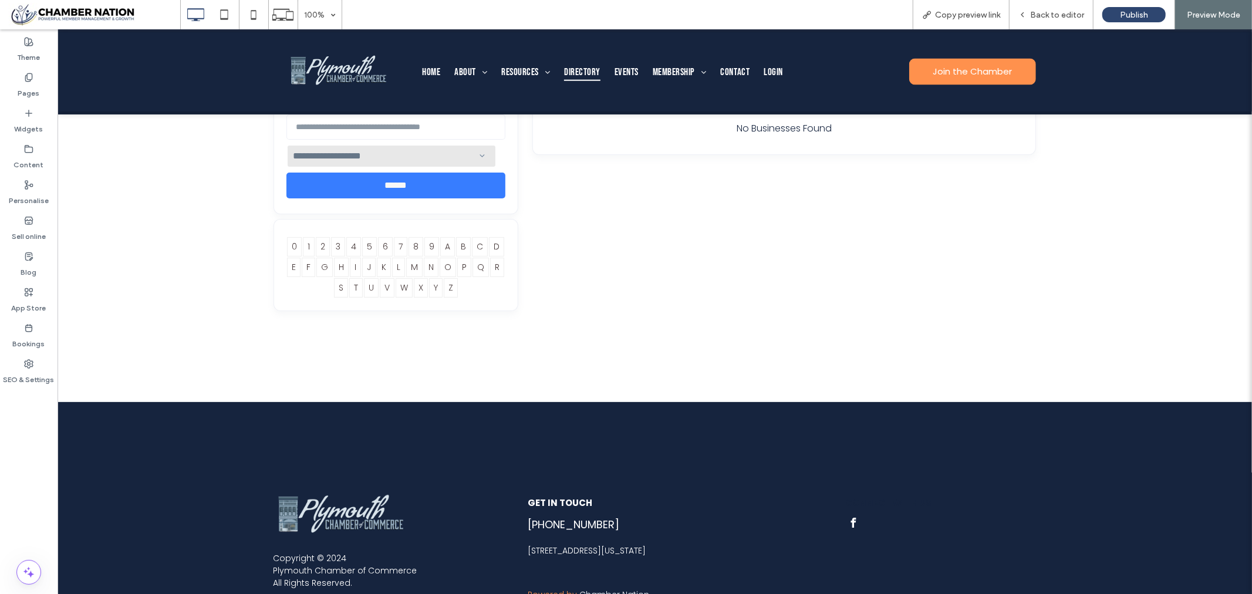
scroll to position [0, 0]
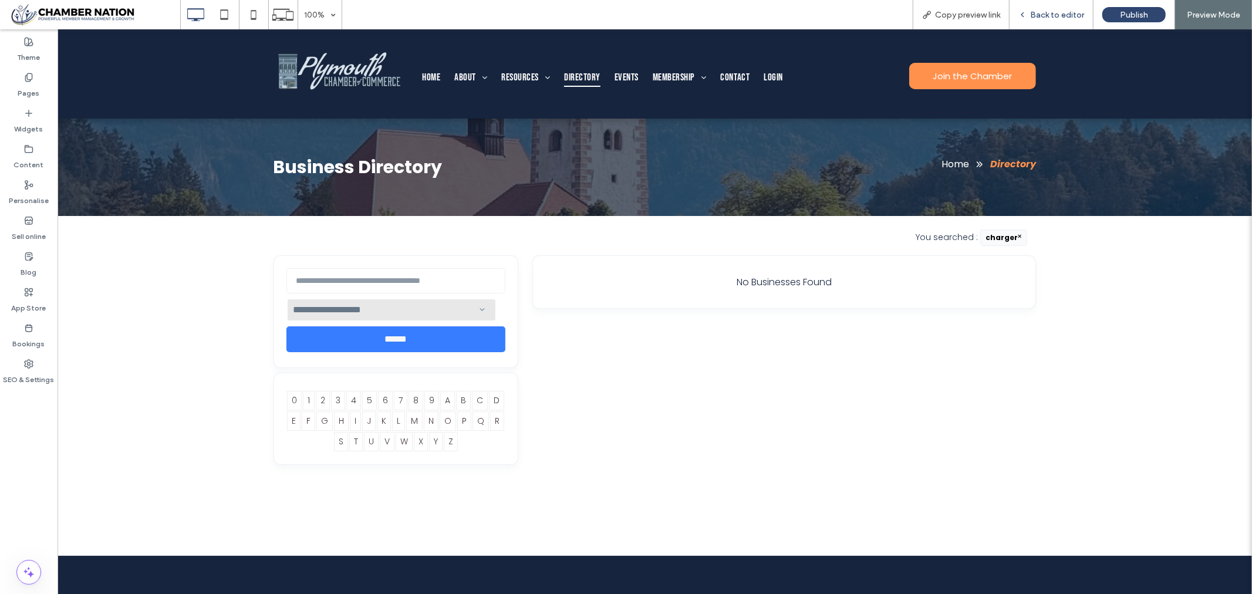
click at [1066, 15] on span "Back to editor" at bounding box center [1057, 15] width 54 height 10
click at [1039, 11] on span "Back to editor" at bounding box center [1057, 15] width 54 height 10
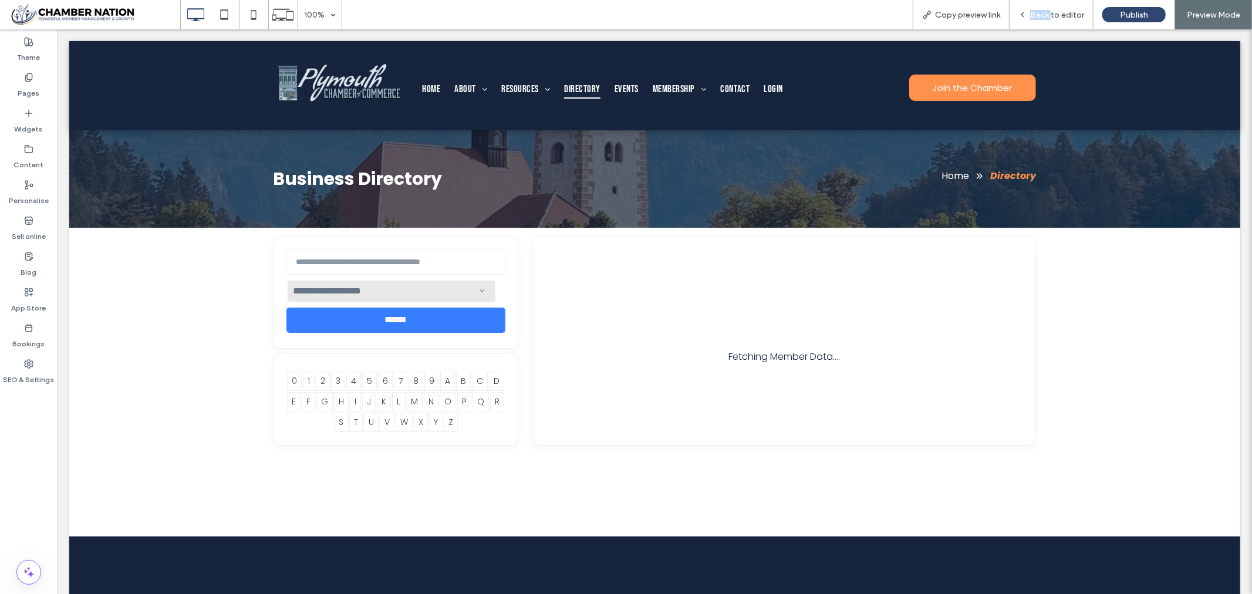
scroll to position [12, 0]
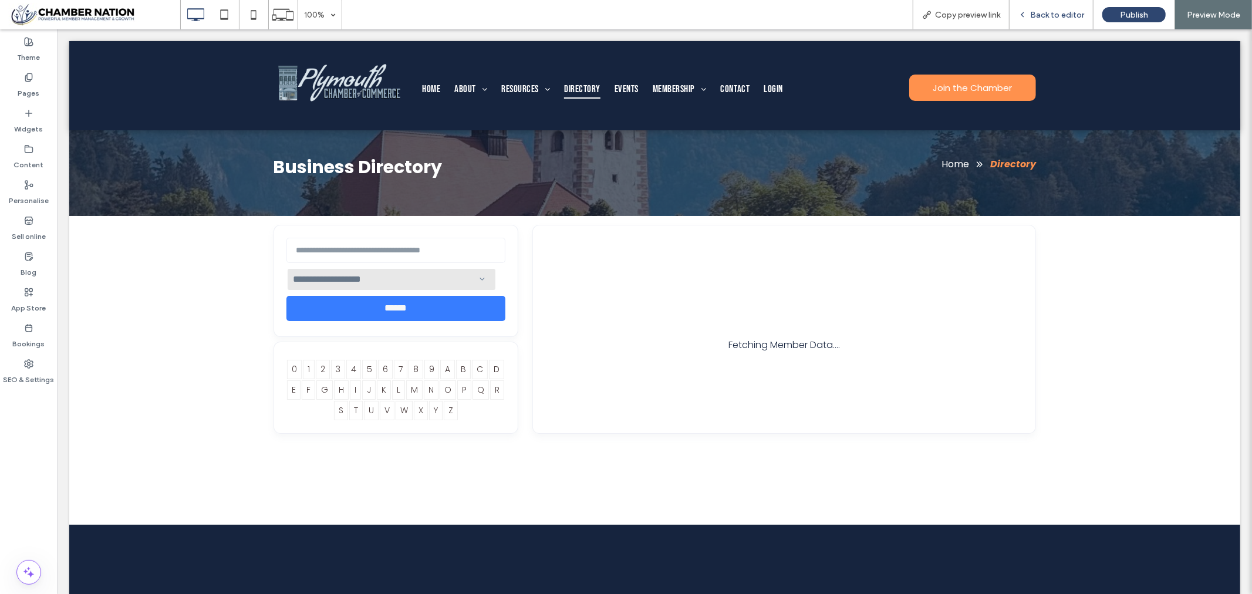
click at [1058, 16] on span "Back to editor" at bounding box center [1057, 15] width 54 height 10
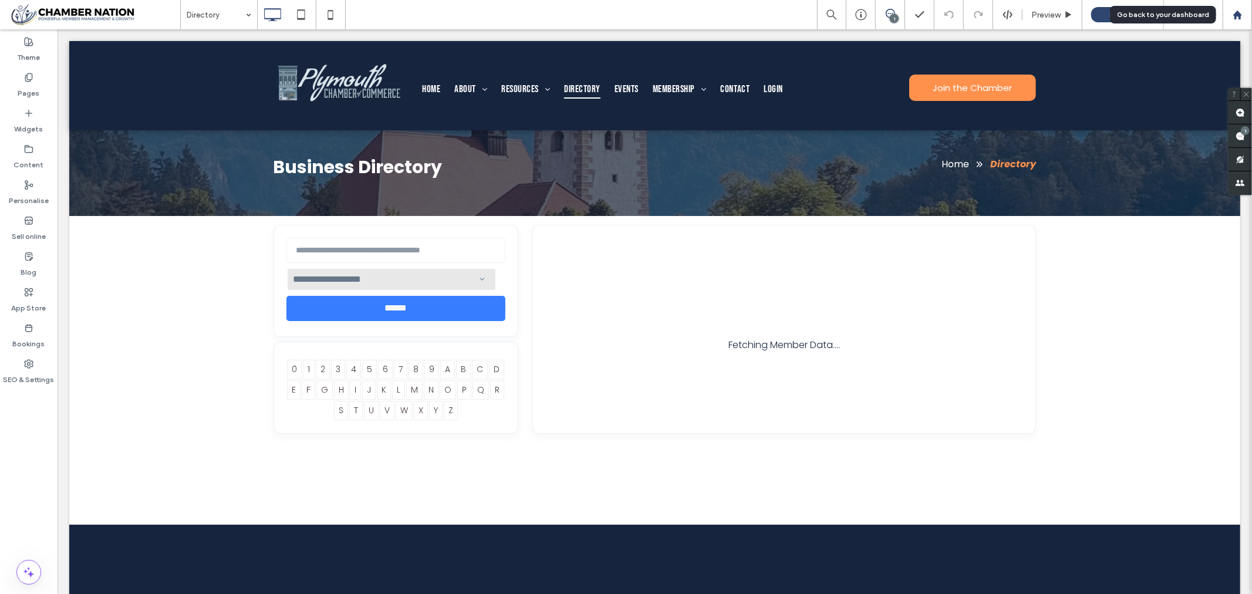
click at [1242, 13] on icon at bounding box center [1237, 15] width 10 height 10
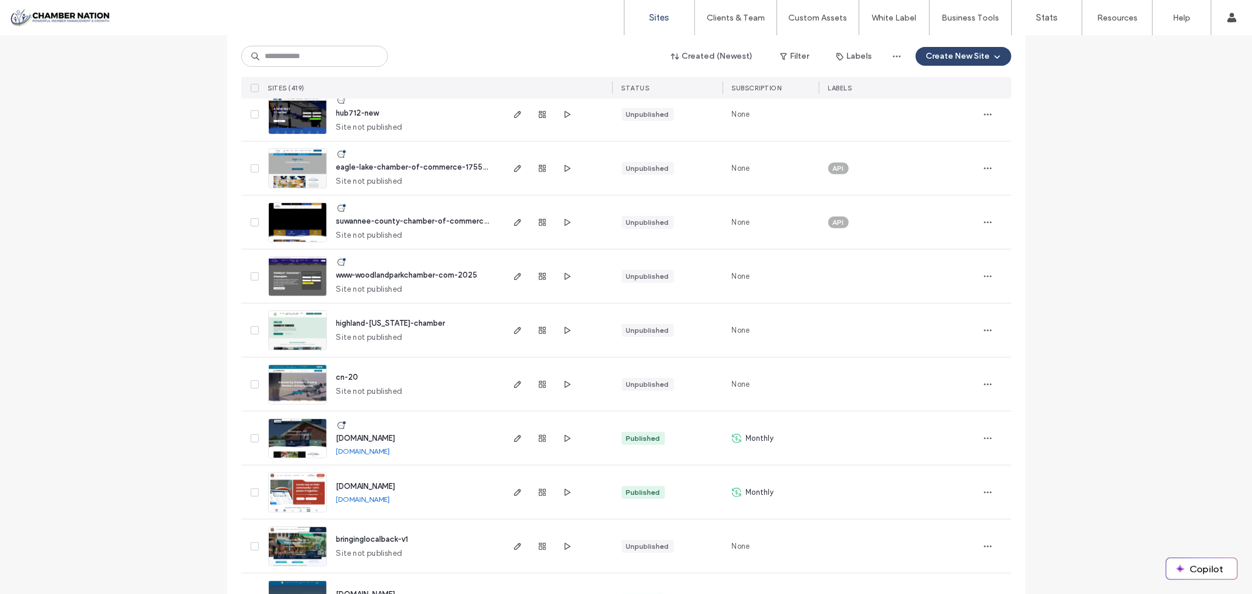
scroll to position [391, 0]
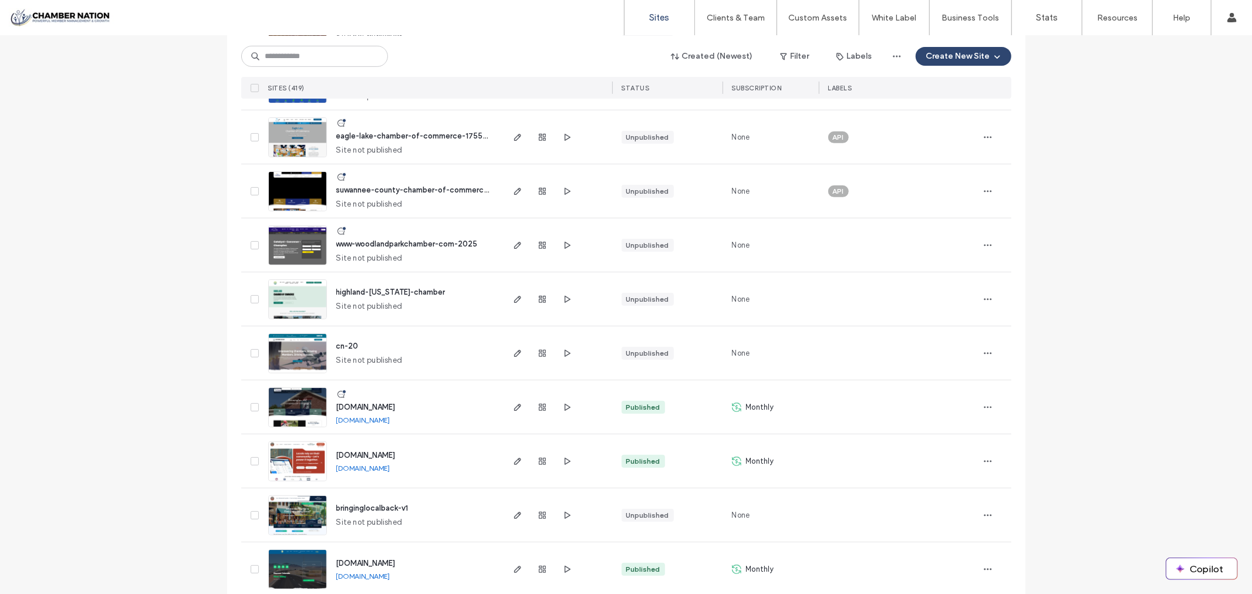
click at [383, 292] on span "highland-[US_STATE]-chamber" at bounding box center [390, 292] width 109 height 9
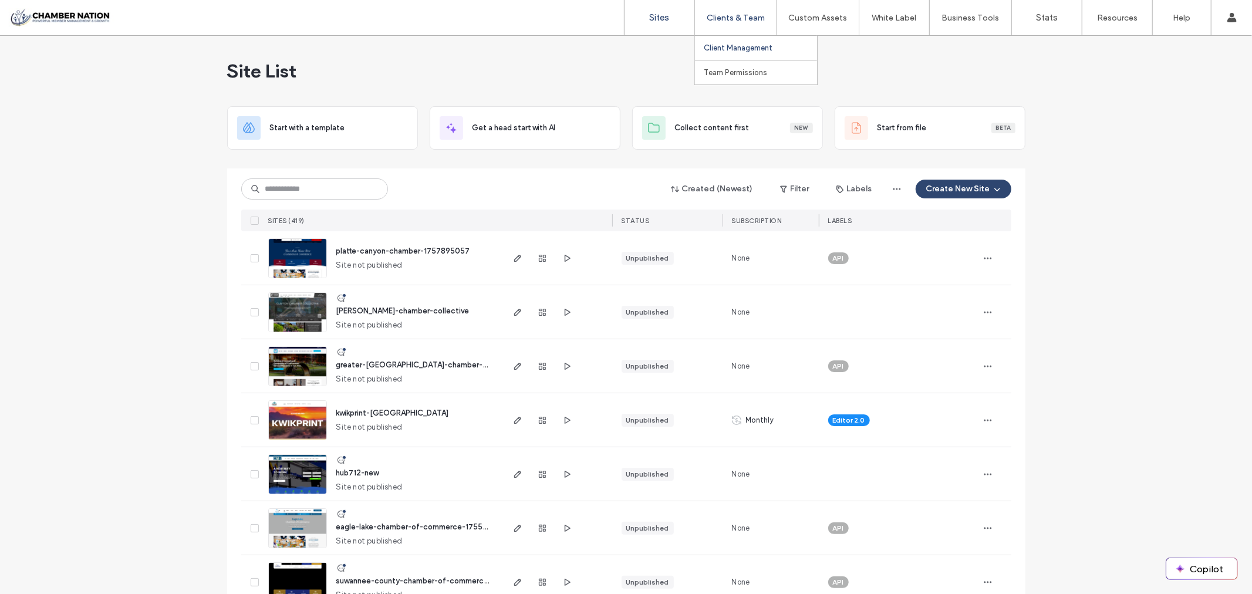
click at [725, 45] on label "Client Management" at bounding box center [738, 47] width 69 height 9
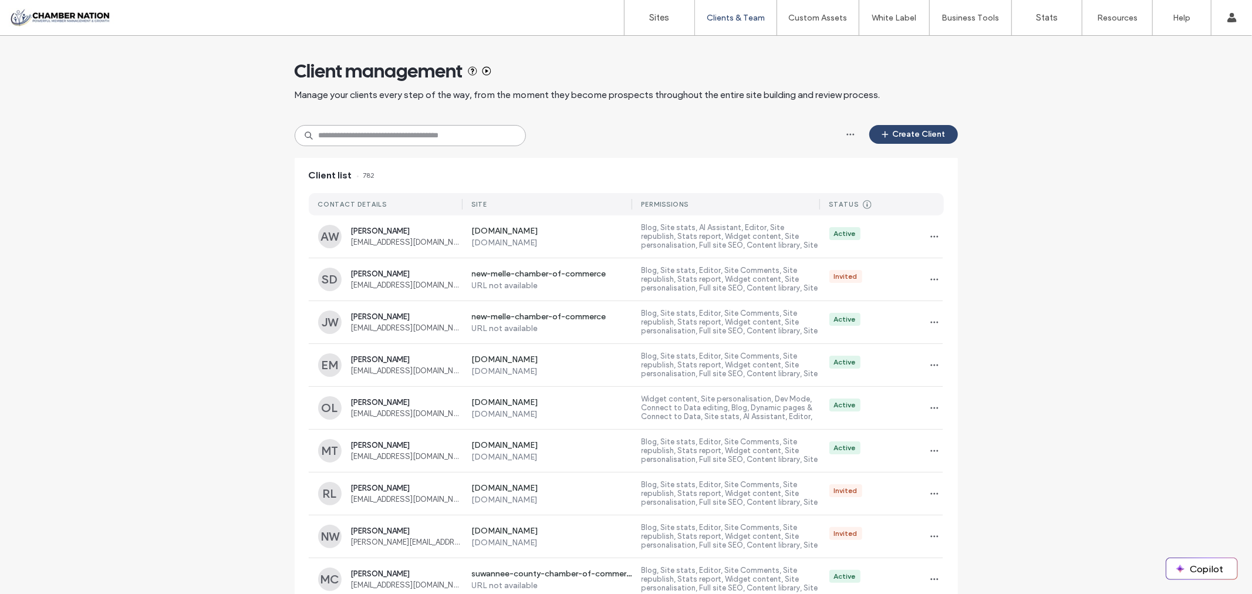
paste input "**********"
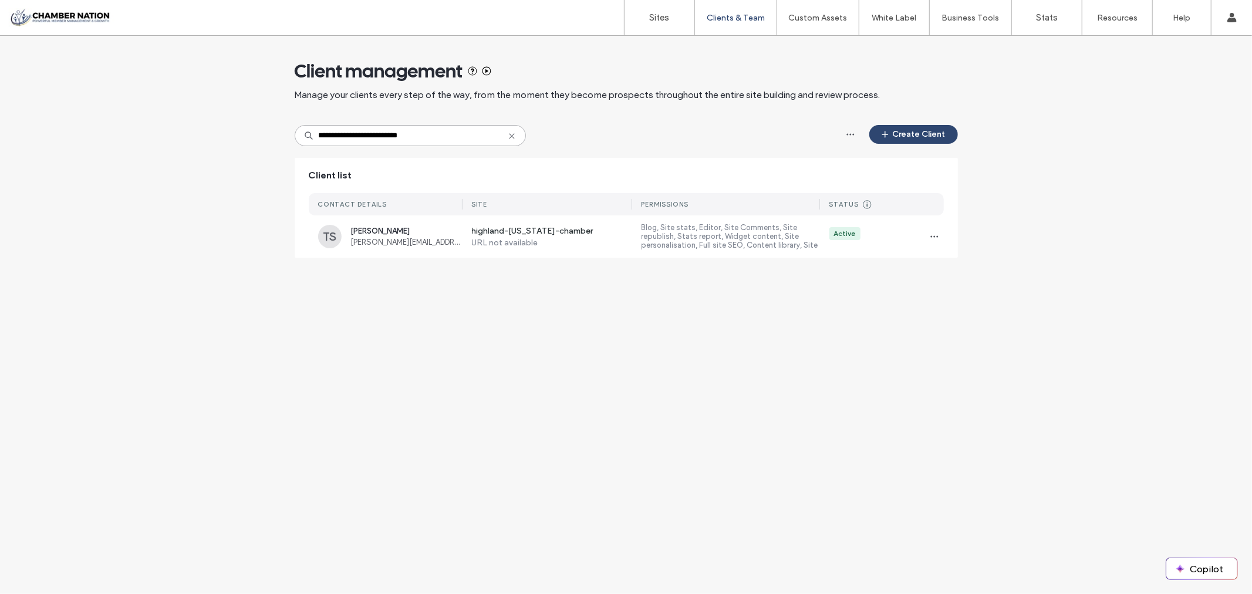
type input "**********"
click at [513, 135] on icon at bounding box center [511, 135] width 9 height 9
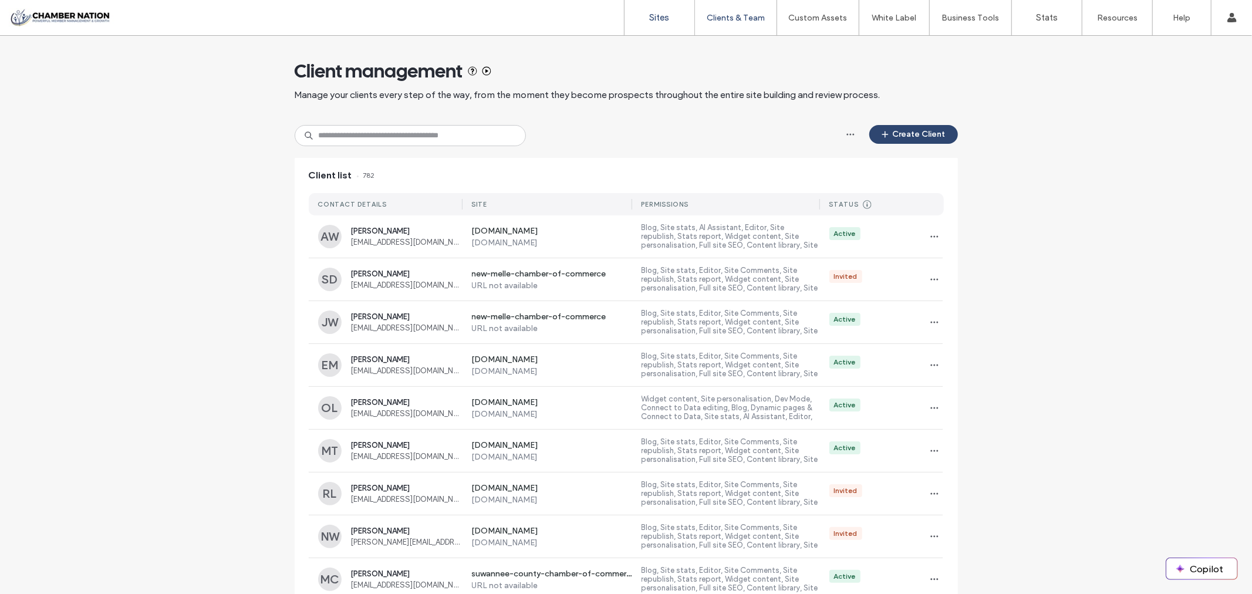
click at [650, 15] on label "Sites" at bounding box center [660, 17] width 20 height 11
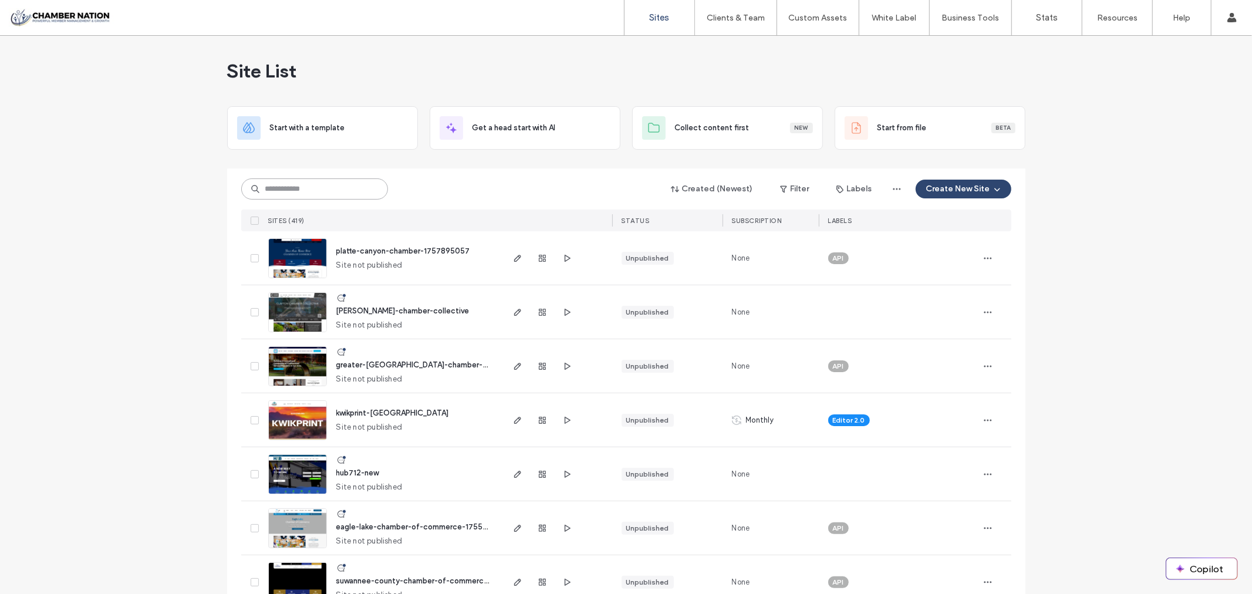
click at [316, 188] on input at bounding box center [314, 188] width 147 height 21
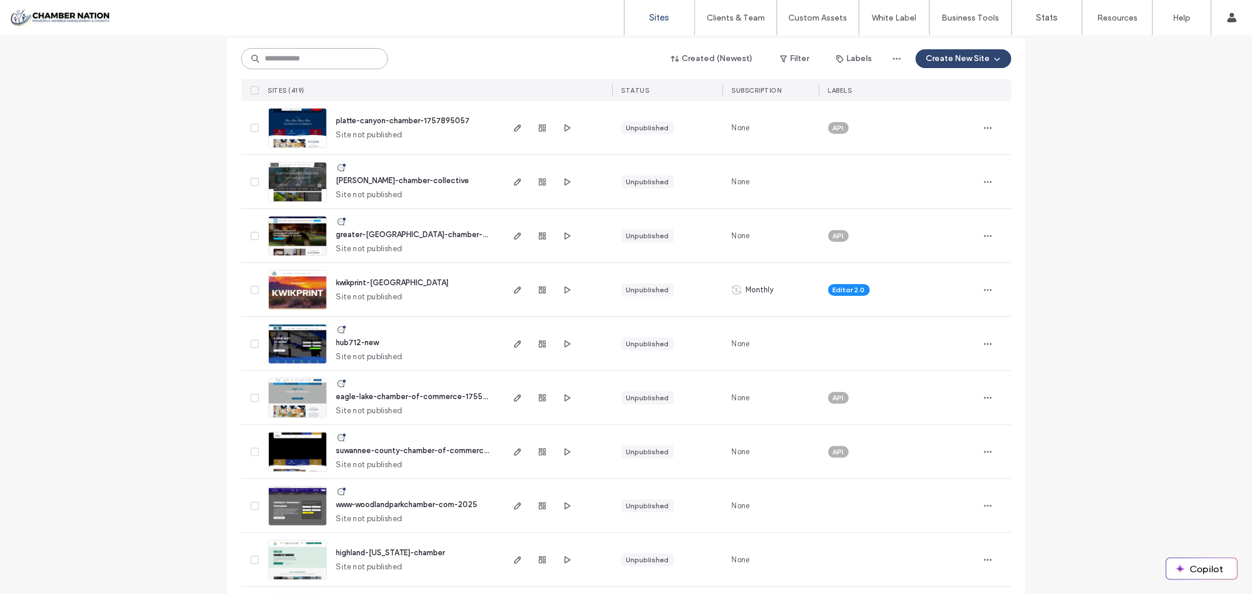
scroll to position [261, 0]
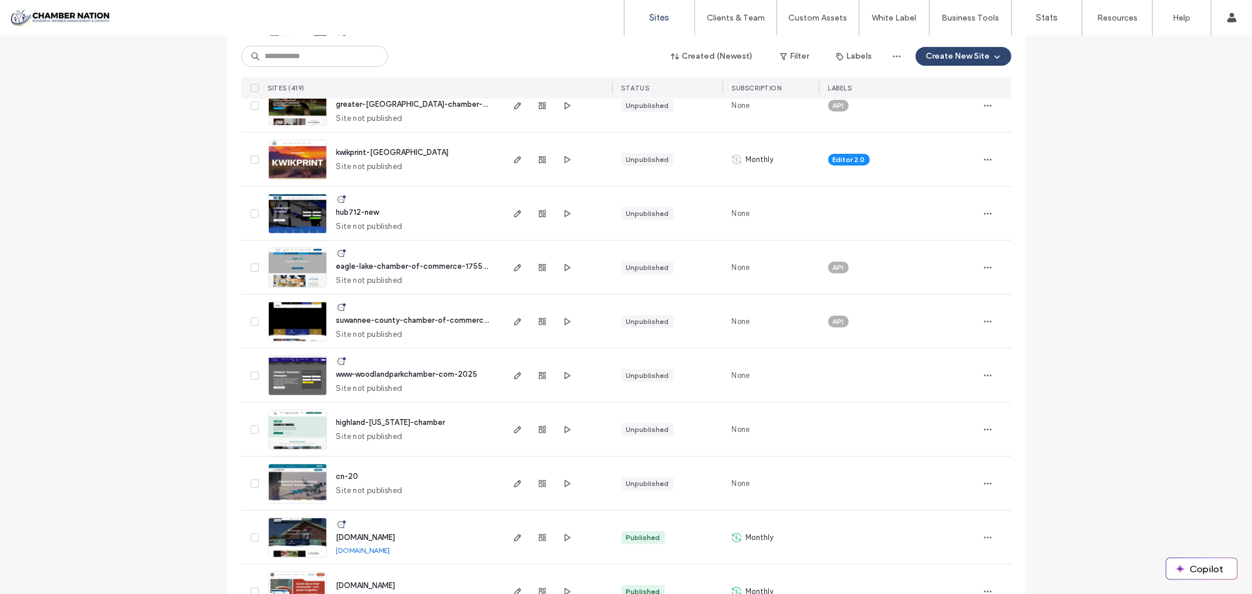
click at [384, 424] on span "highland-[US_STATE]-chamber" at bounding box center [390, 422] width 109 height 9
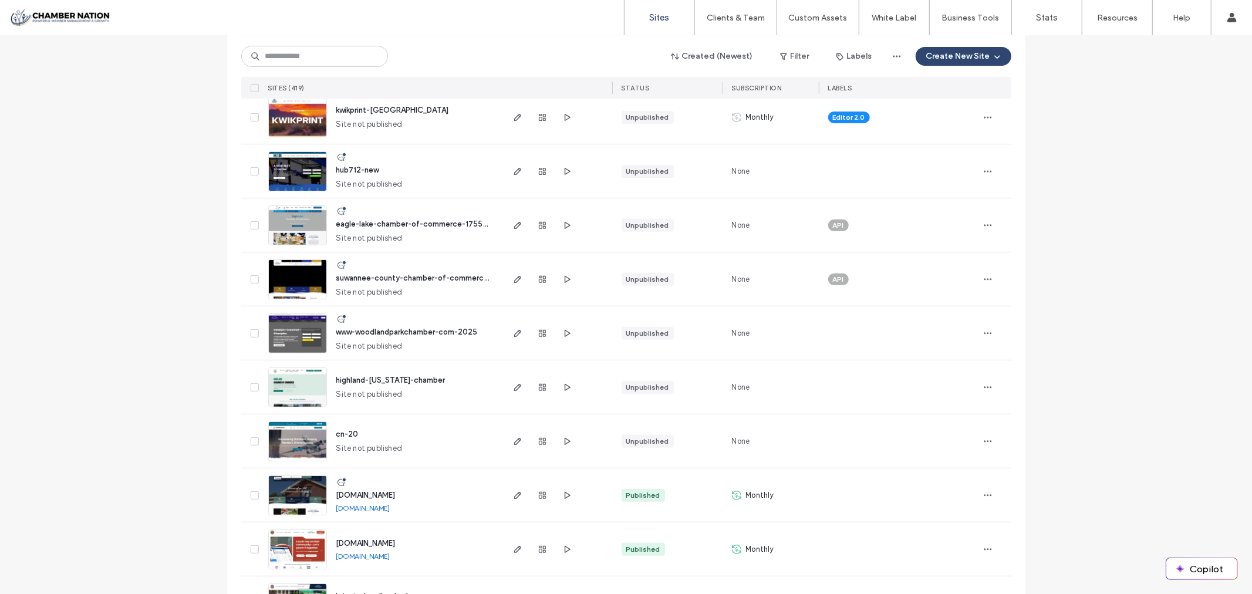
scroll to position [391, 0]
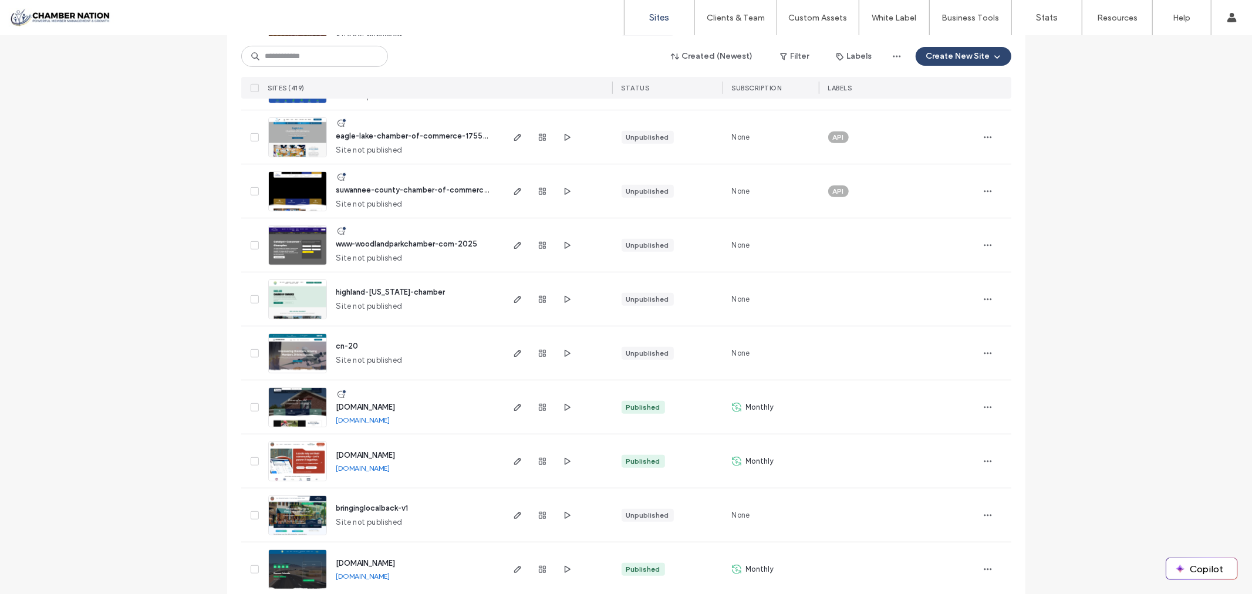
click at [370, 292] on span "highland-[US_STATE]-chamber" at bounding box center [390, 292] width 109 height 9
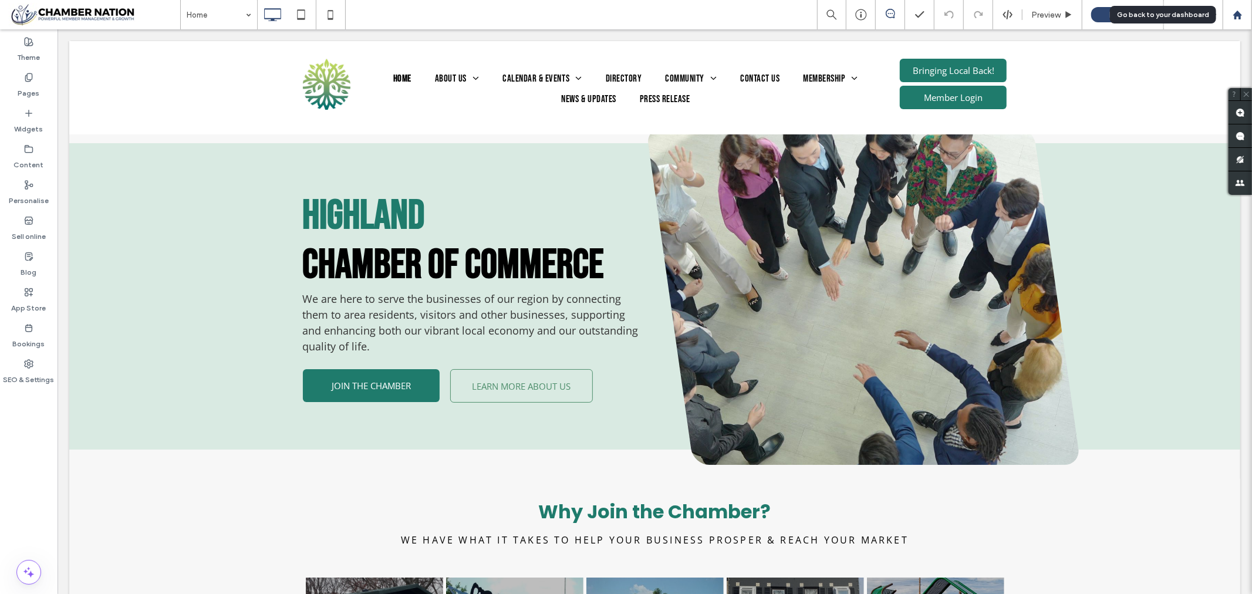
click at [1236, 15] on use at bounding box center [1236, 14] width 9 height 9
